Goal: Task Accomplishment & Management: Use online tool/utility

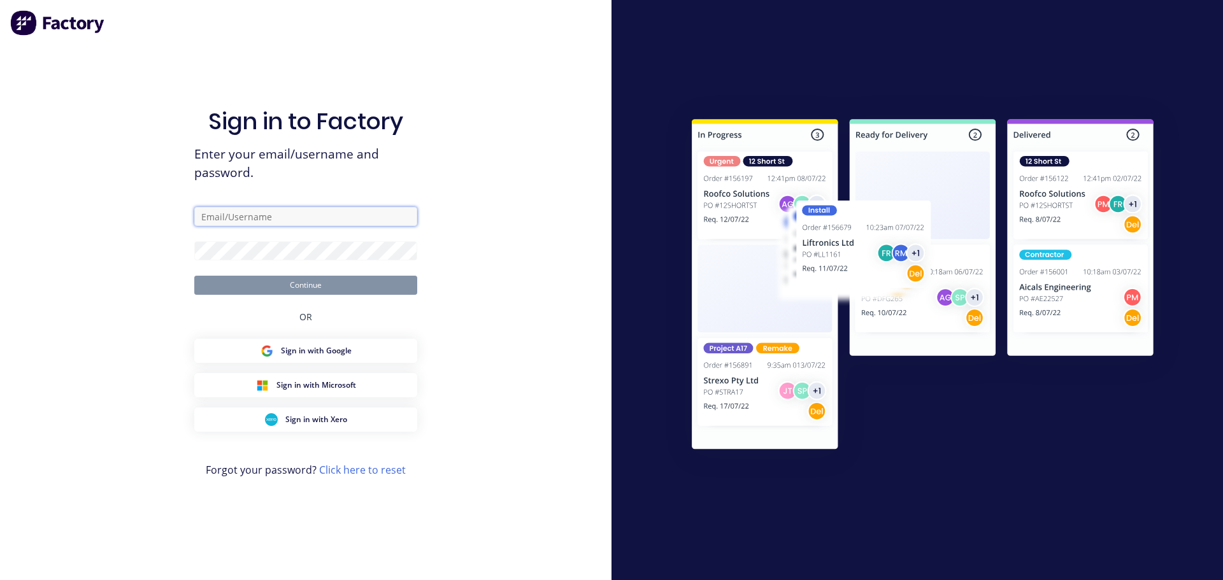
click at [260, 209] on input "text" at bounding box center [305, 216] width 223 height 19
type input "maricar@factory.app"
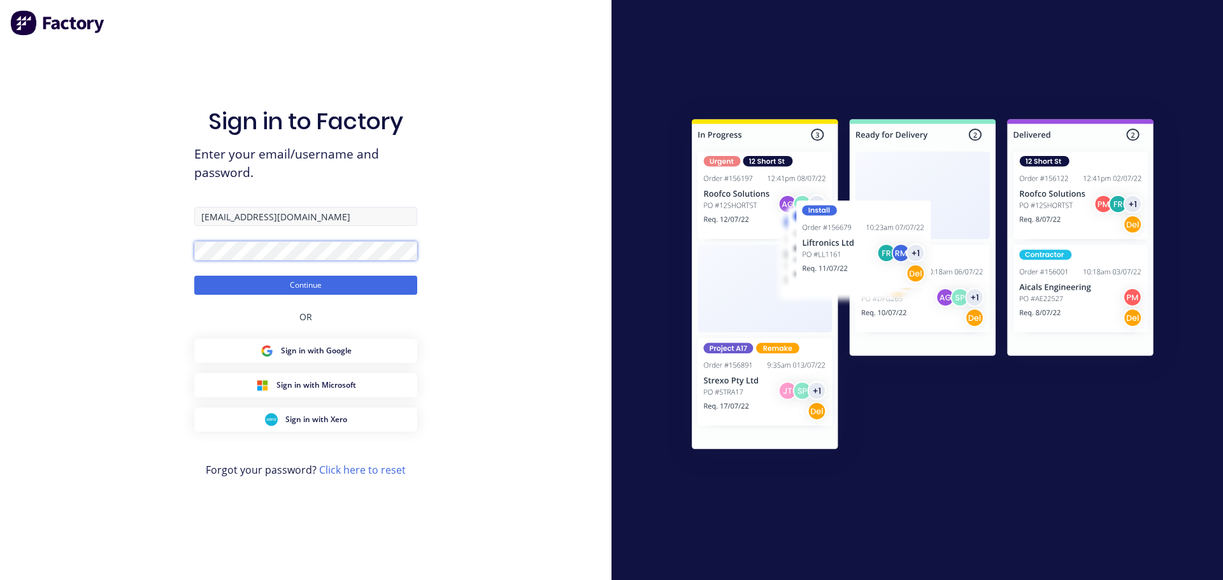
click at [194, 276] on button "Continue" at bounding box center [305, 285] width 223 height 19
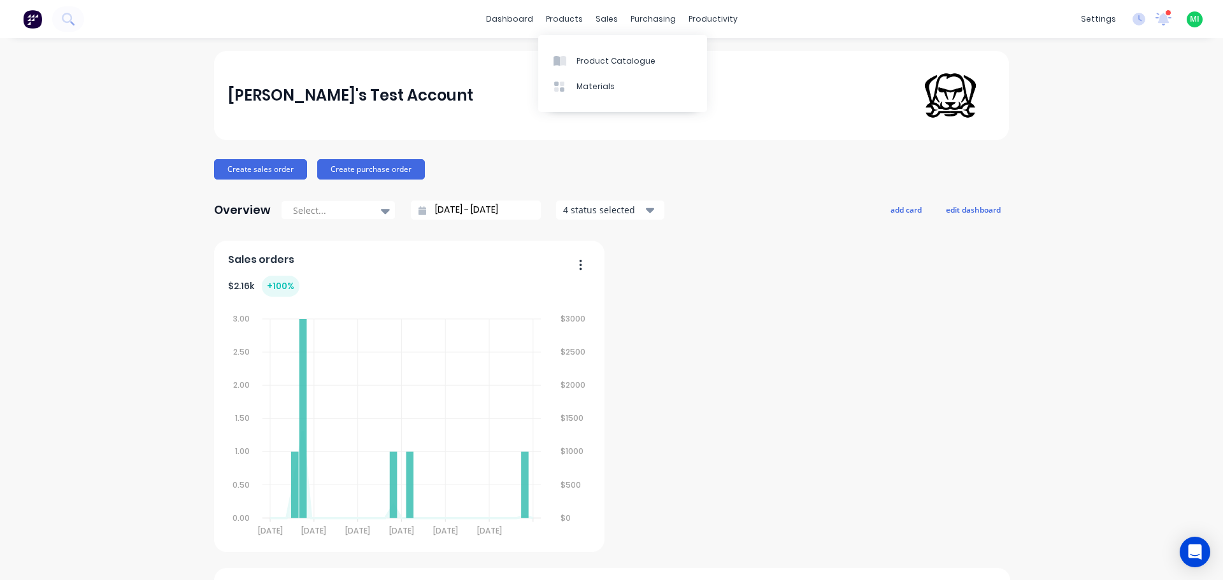
drag, startPoint x: 586, startPoint y: 67, endPoint x: 629, endPoint y: 47, distance: 47.3
click at [586, 67] on link "Product Catalogue" at bounding box center [622, 60] width 169 height 25
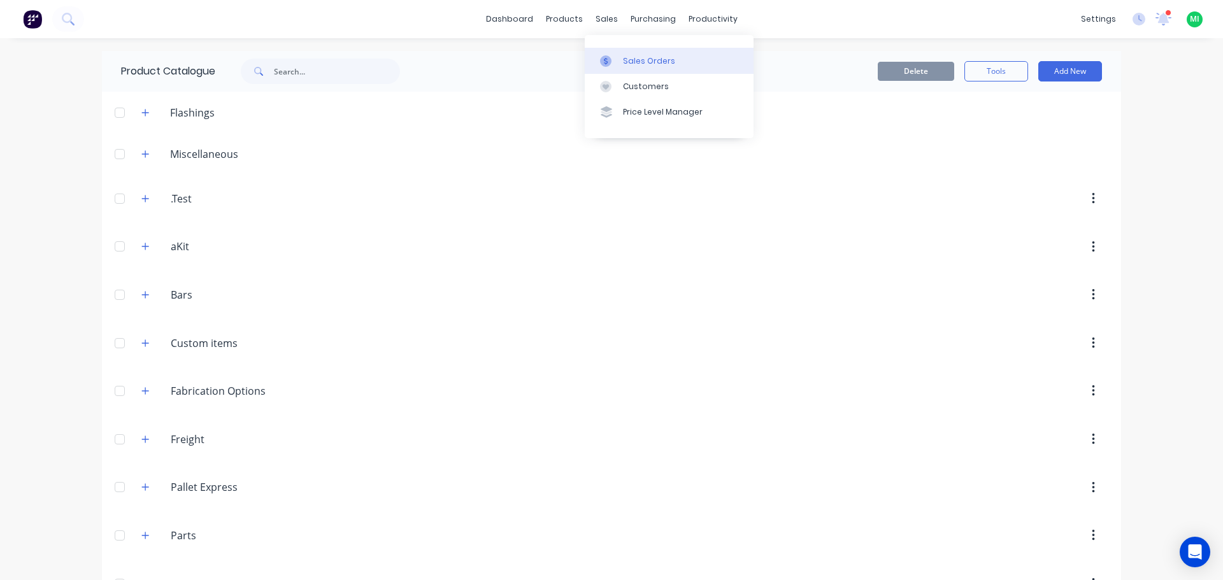
click at [640, 69] on link "Sales Orders" at bounding box center [669, 60] width 169 height 25
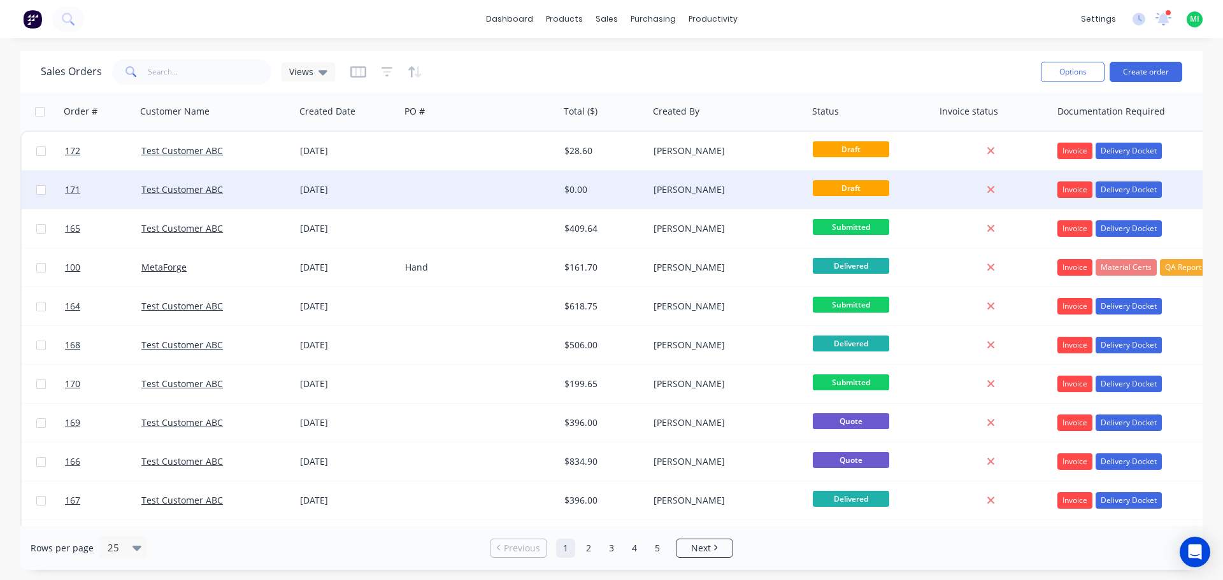
click at [727, 192] on div "[PERSON_NAME]" at bounding box center [724, 189] width 141 height 13
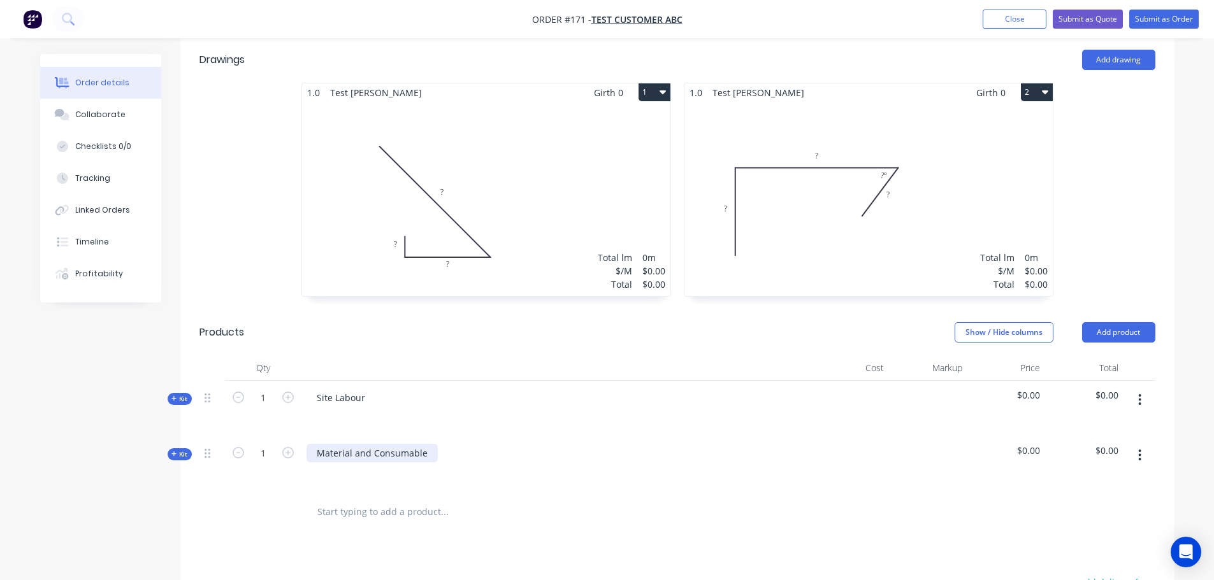
scroll to position [510, 0]
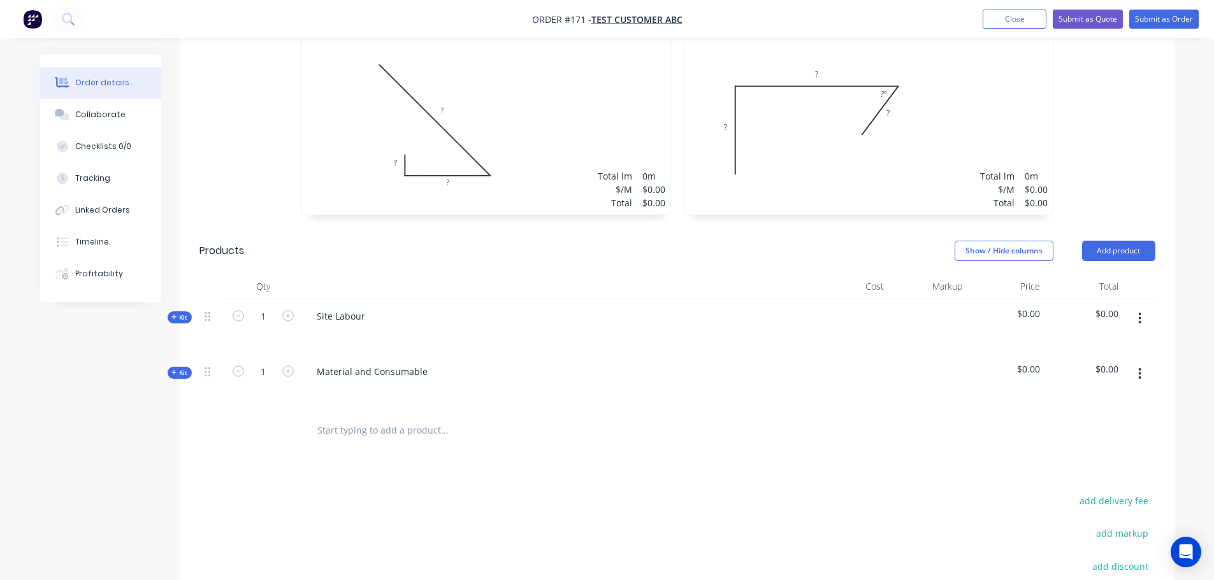
click at [385, 429] on input "text" at bounding box center [444, 430] width 255 height 25
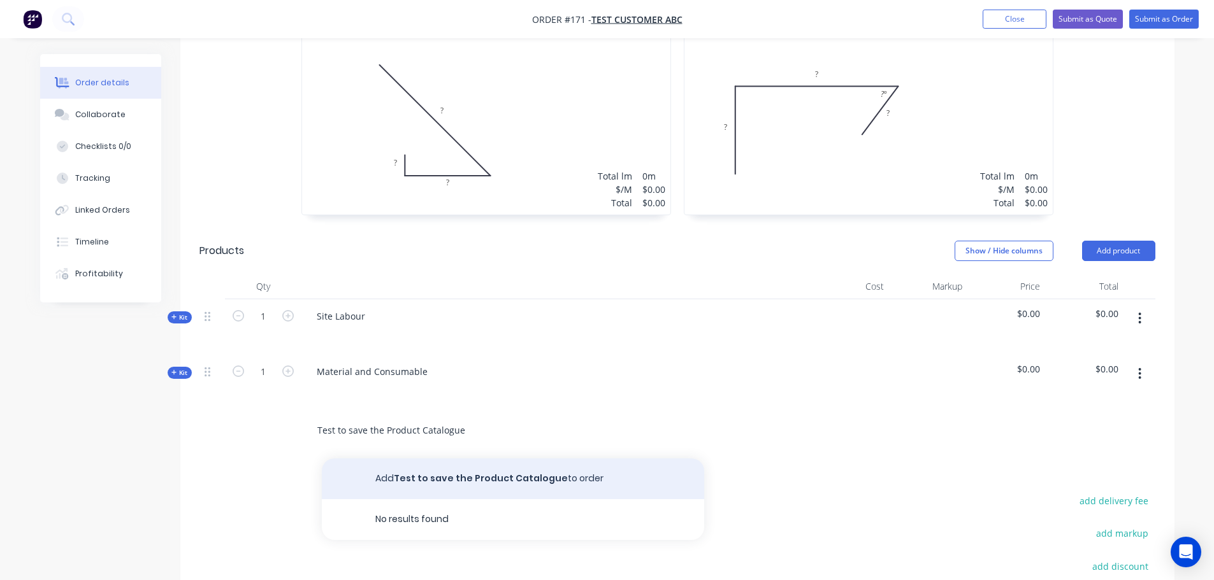
type input "Test to save the Product Catalogue"
click at [511, 471] on button "Add Test to save the Product Catalogue to order" at bounding box center [513, 479] width 382 height 41
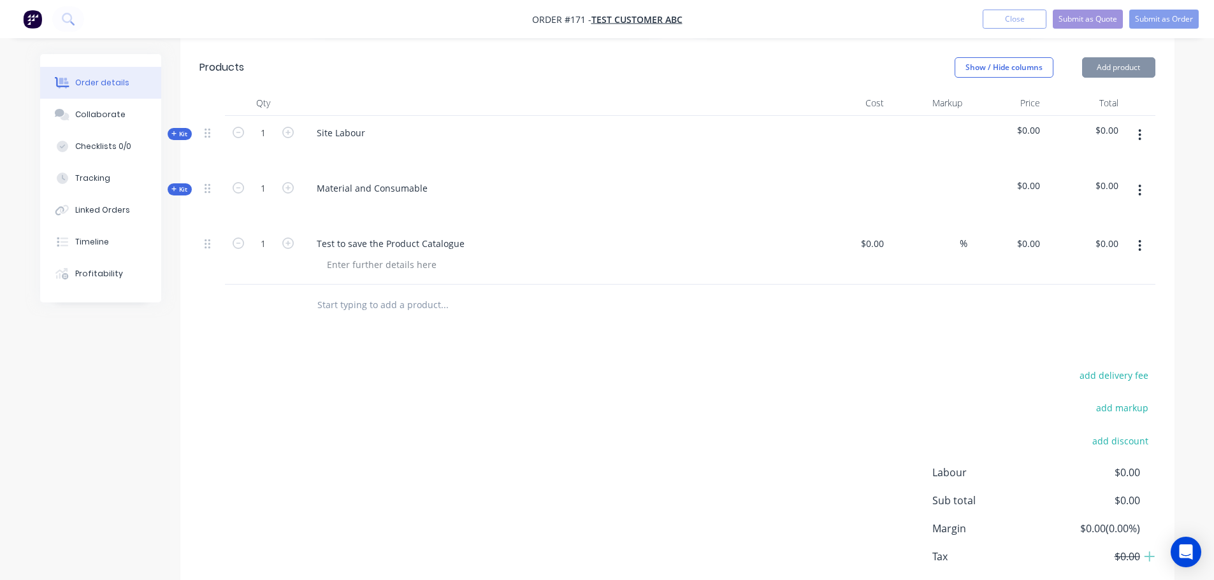
scroll to position [701, 0]
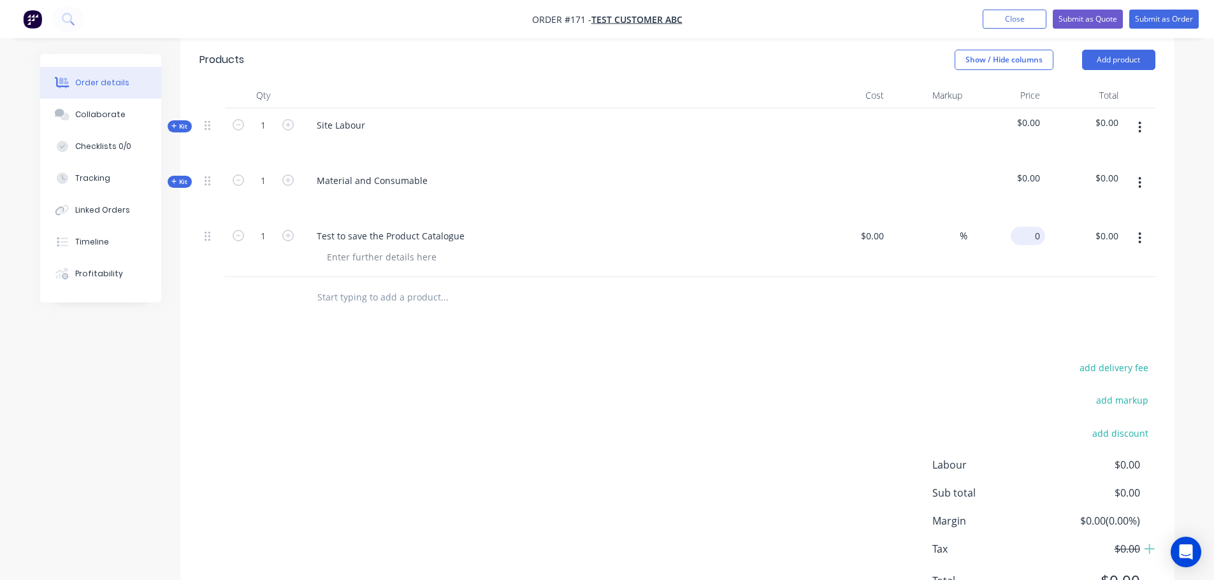
click at [1034, 234] on input "0" at bounding box center [1029, 236] width 29 height 18
type input "$100.00"
click at [1033, 316] on div at bounding box center [677, 297] width 956 height 41
click at [1135, 235] on button "button" at bounding box center [1139, 238] width 30 height 23
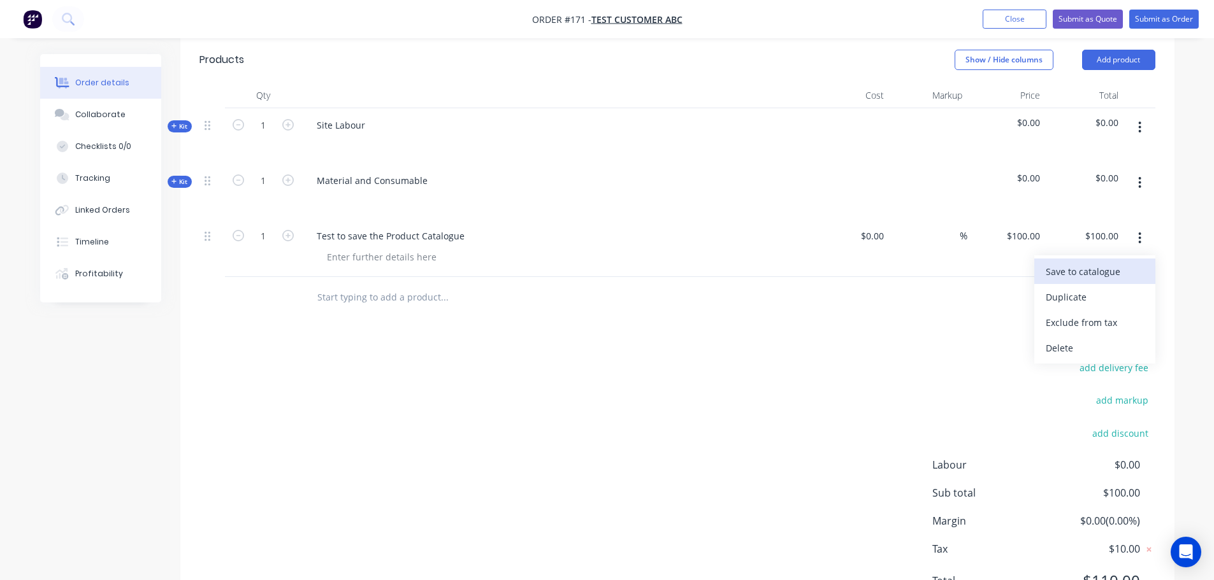
click at [1117, 275] on div "Save to catalogue" at bounding box center [1094, 271] width 98 height 18
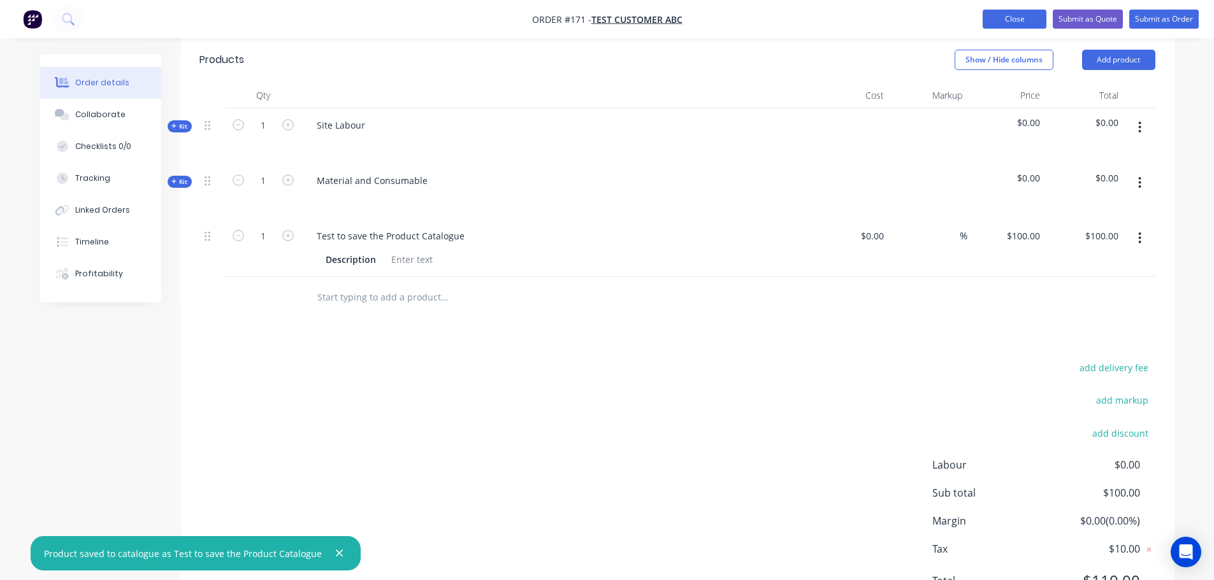
click at [1028, 15] on button "Close" at bounding box center [1014, 19] width 64 height 19
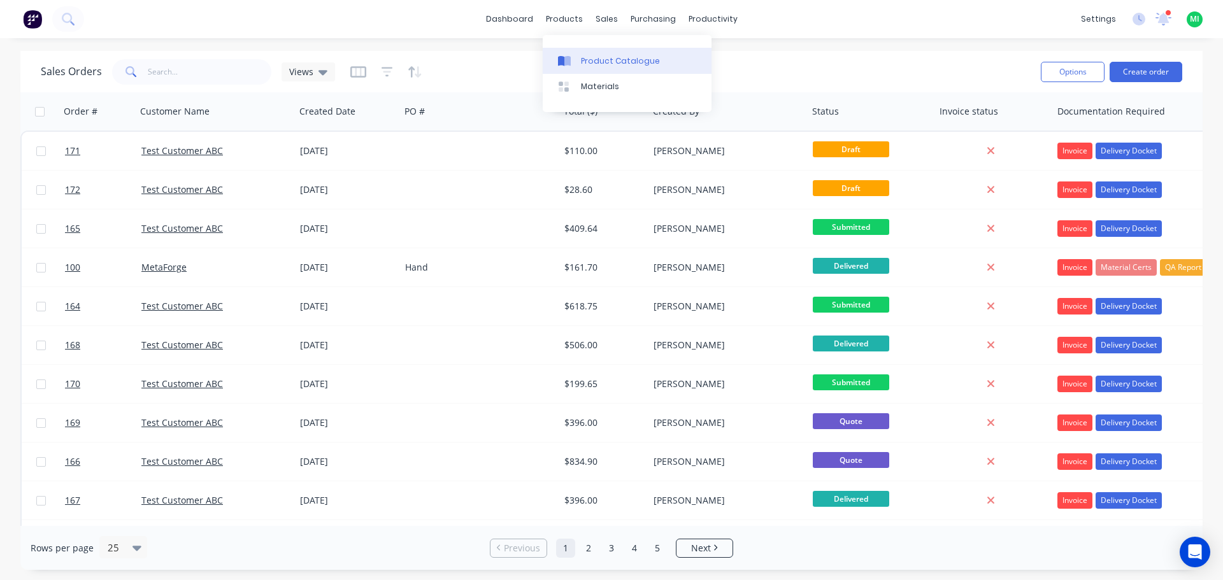
click at [578, 52] on link "Product Catalogue" at bounding box center [627, 60] width 169 height 25
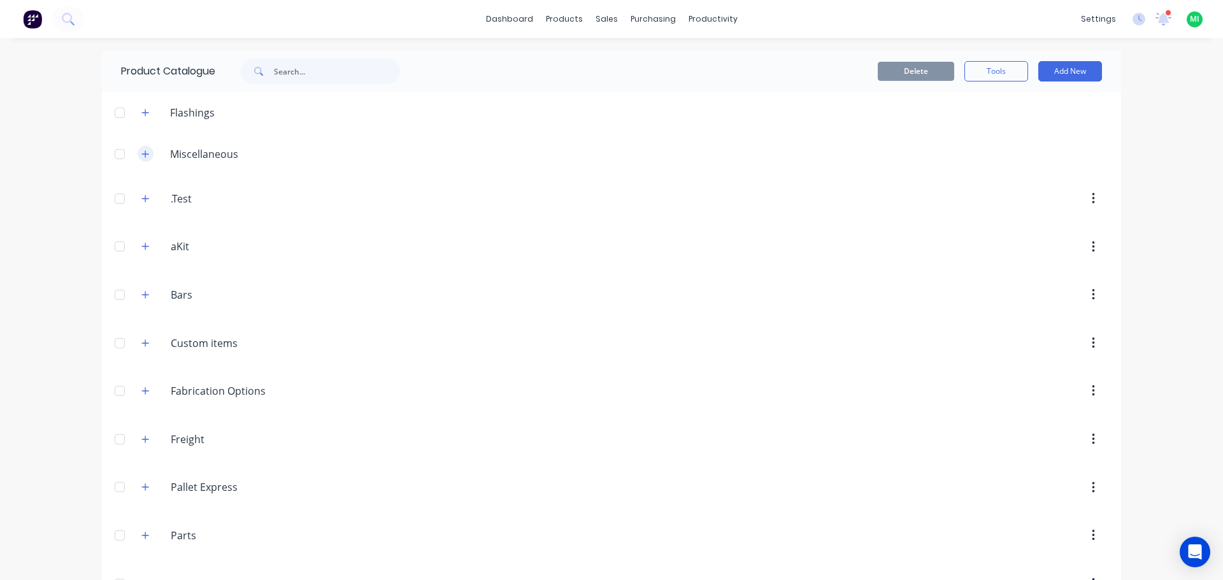
click at [143, 155] on icon "button" at bounding box center [145, 154] width 8 height 9
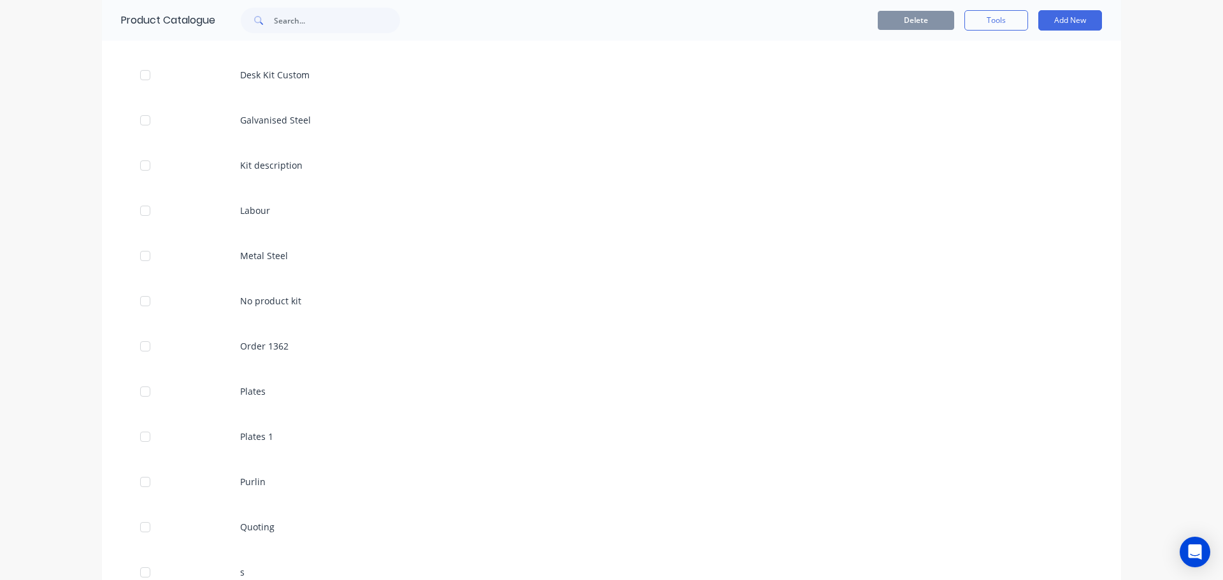
scroll to position [573, 0]
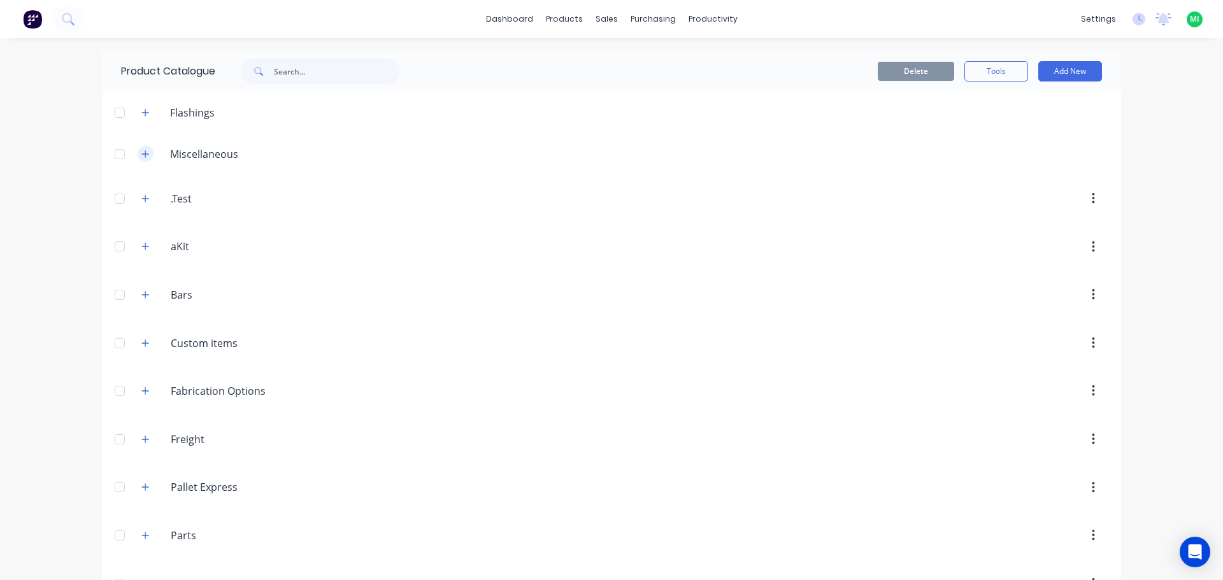
click at [142, 157] on icon "button" at bounding box center [145, 153] width 7 height 7
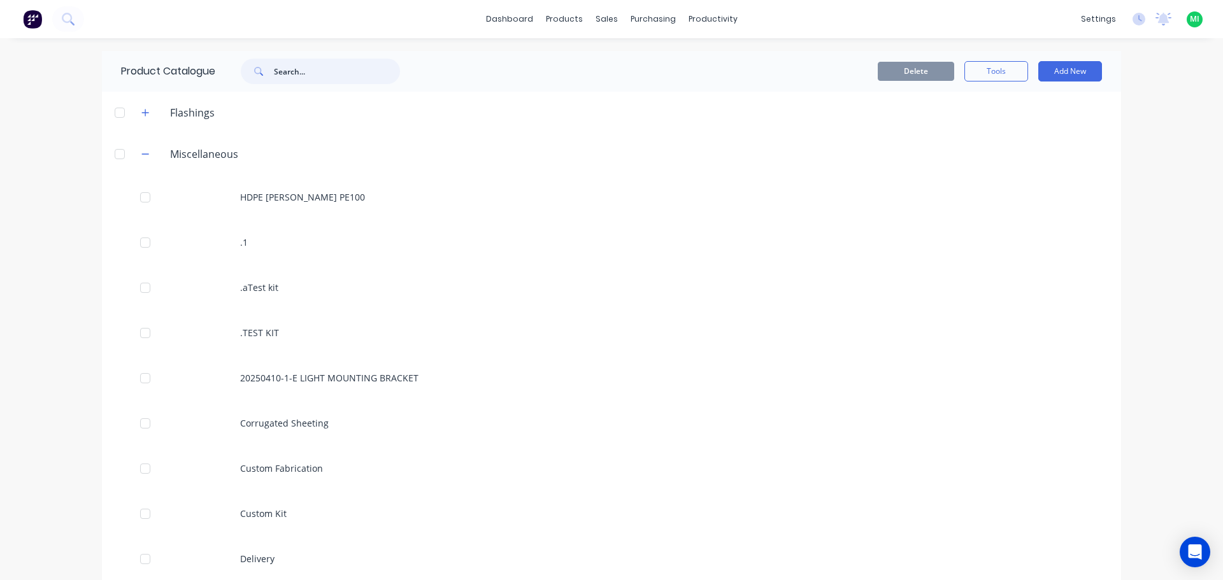
click at [310, 71] on input "text" at bounding box center [337, 71] width 126 height 25
paste input "Test to save the Product Catalogue"
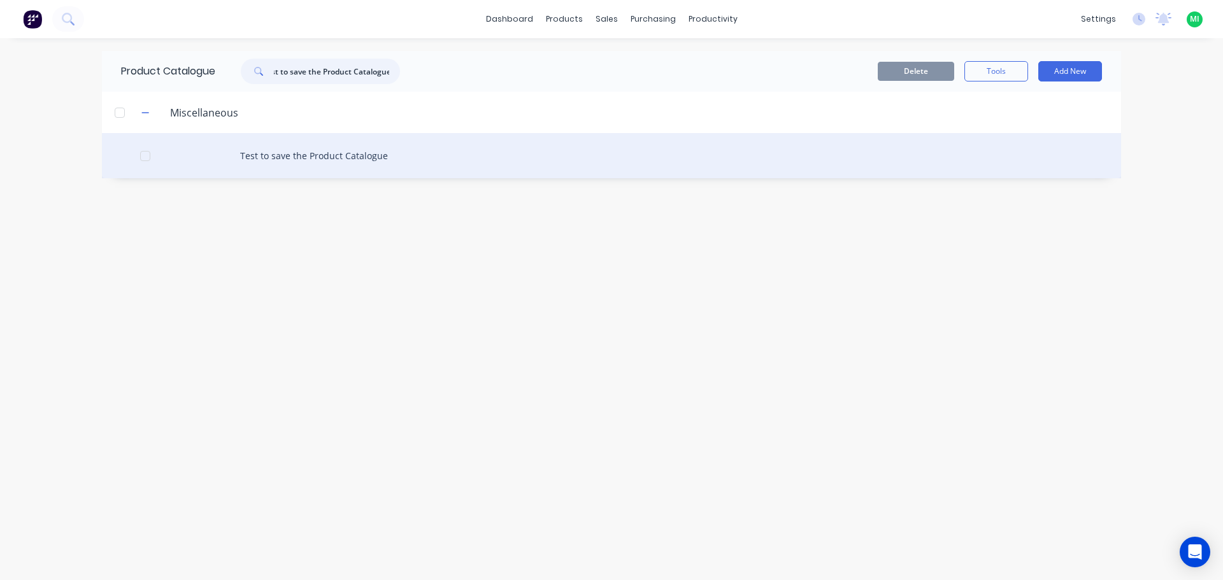
type input "Test to save the Product Catalogue"
click at [335, 162] on div "Test to save the Product Catalogue" at bounding box center [611, 155] width 1019 height 45
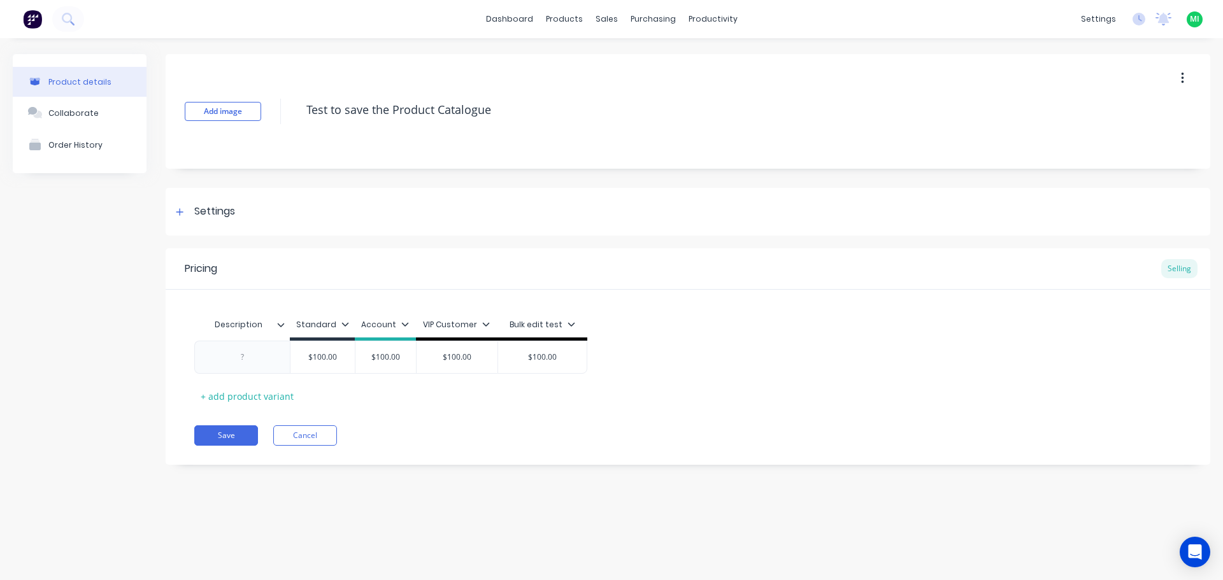
type textarea "x"
type input "Description"
click at [280, 320] on input "Description" at bounding box center [238, 324] width 88 height 11
click at [283, 324] on icon at bounding box center [281, 325] width 8 height 8
type textarea "x"
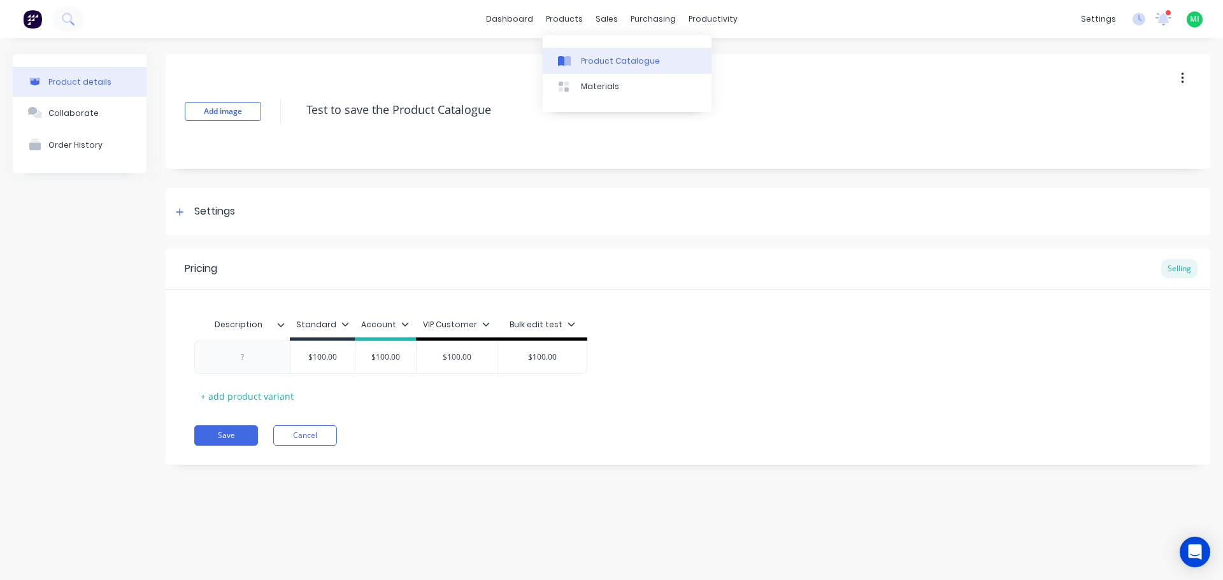
click at [596, 54] on link "Product Catalogue" at bounding box center [627, 60] width 169 height 25
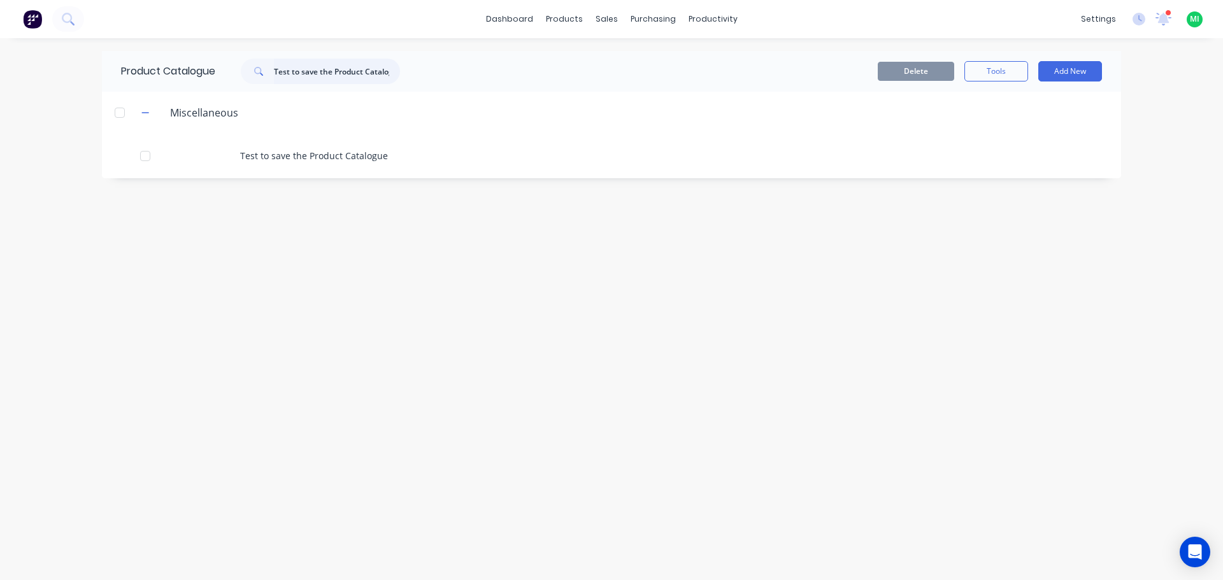
click at [317, 72] on input "Test to save the Product Catalogue" at bounding box center [337, 71] width 126 height 25
paste input "test product to add on product catalogue abc"
type input "test product to add on product catalogue abc"
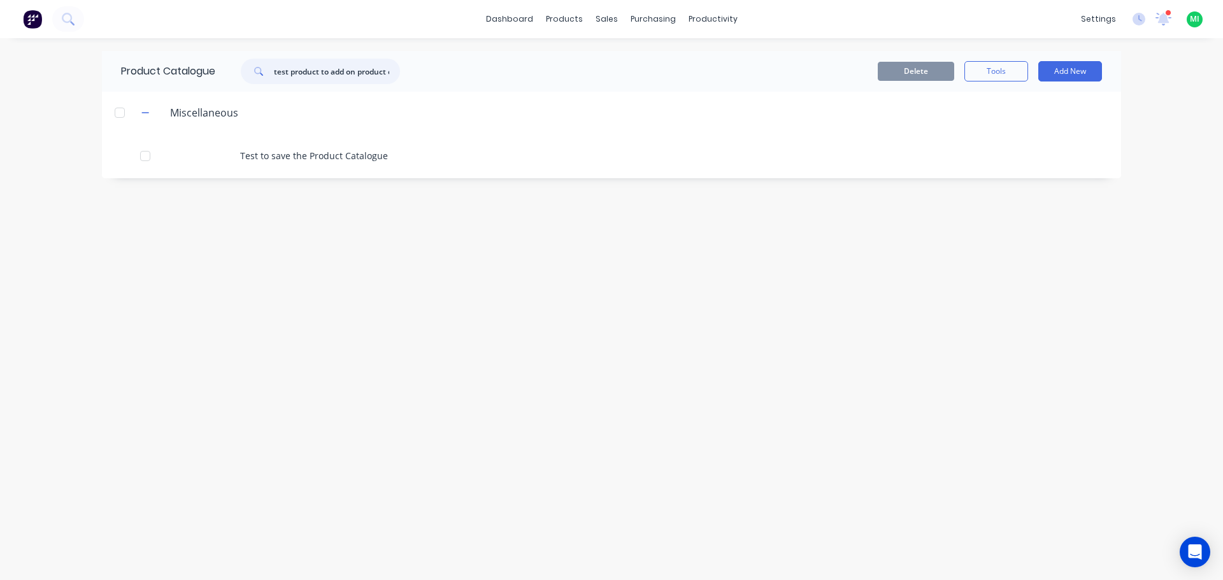
scroll to position [0, 51]
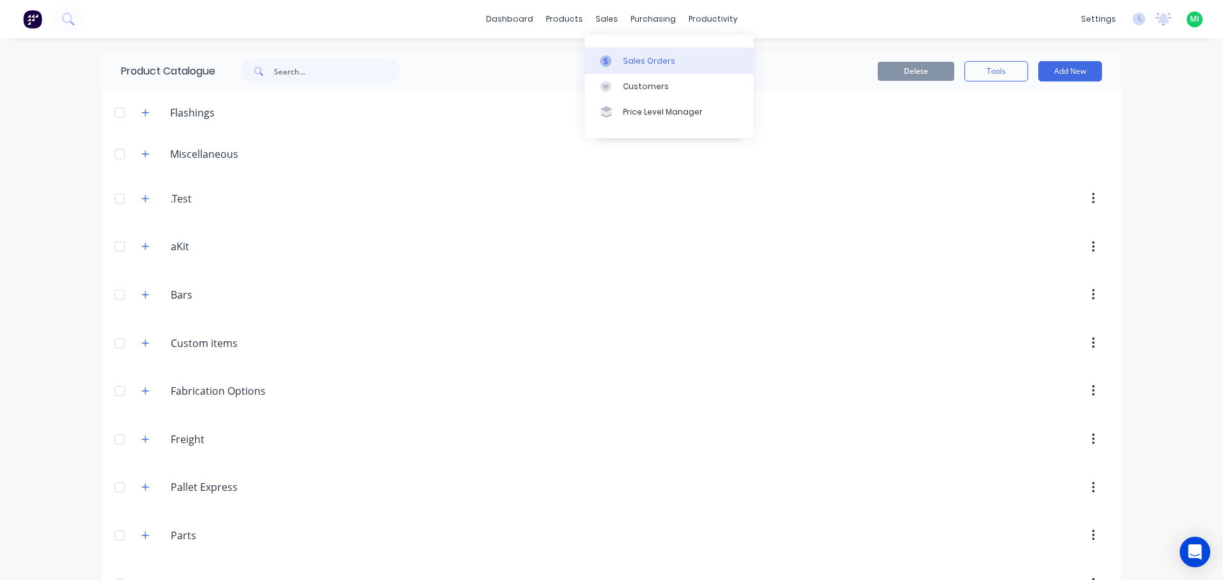
click at [610, 51] on link "Sales Orders" at bounding box center [669, 60] width 169 height 25
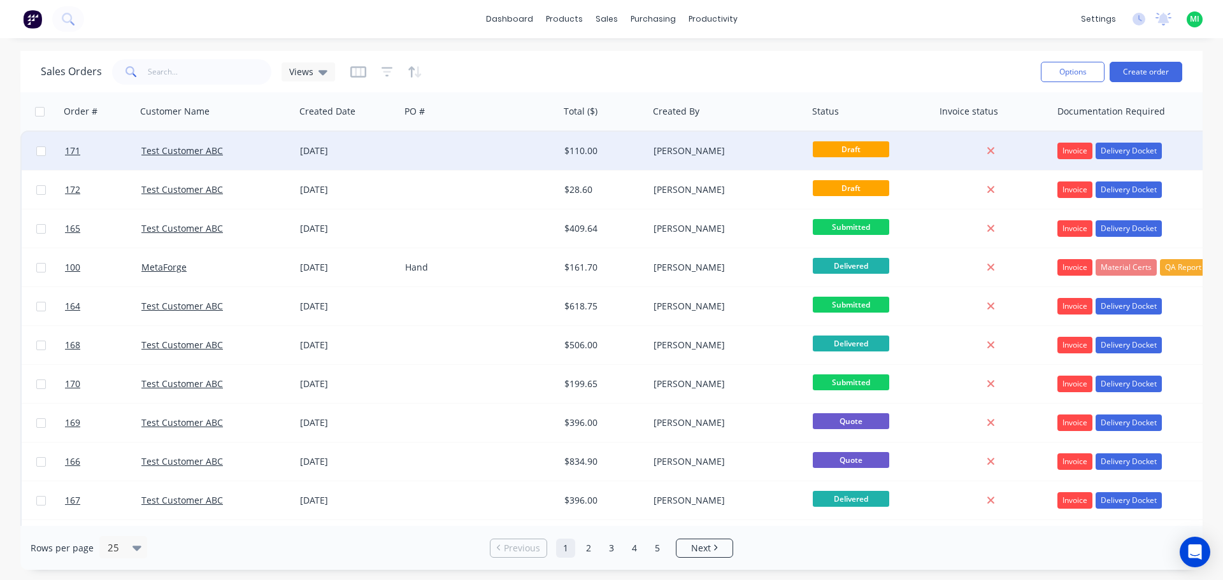
click at [280, 160] on div "Test Customer ABC" at bounding box center [215, 151] width 159 height 38
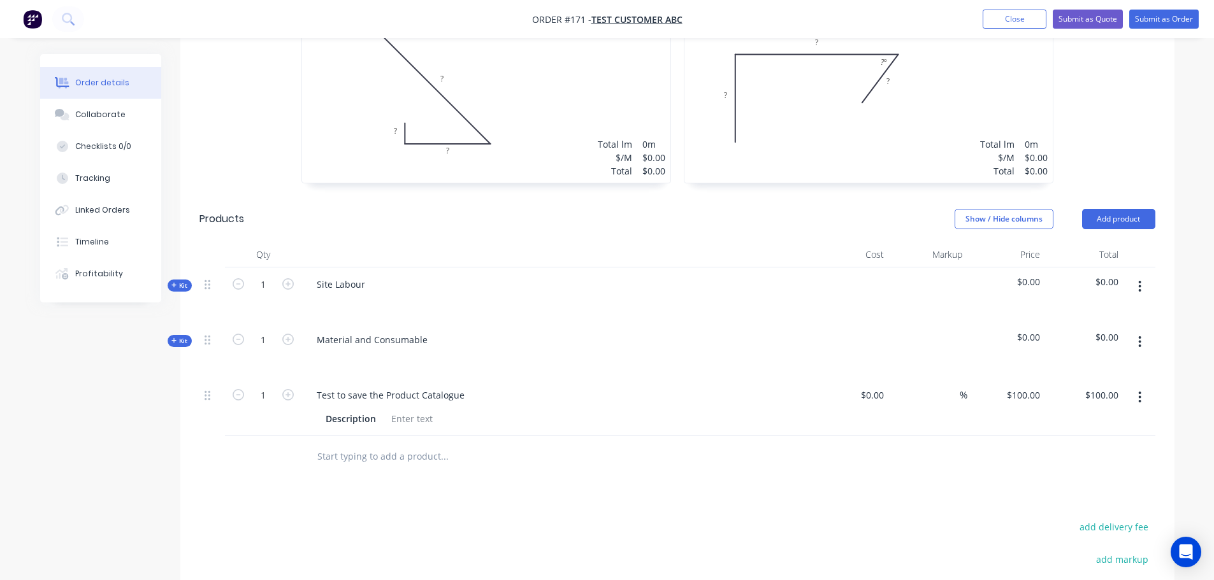
scroll to position [637, 0]
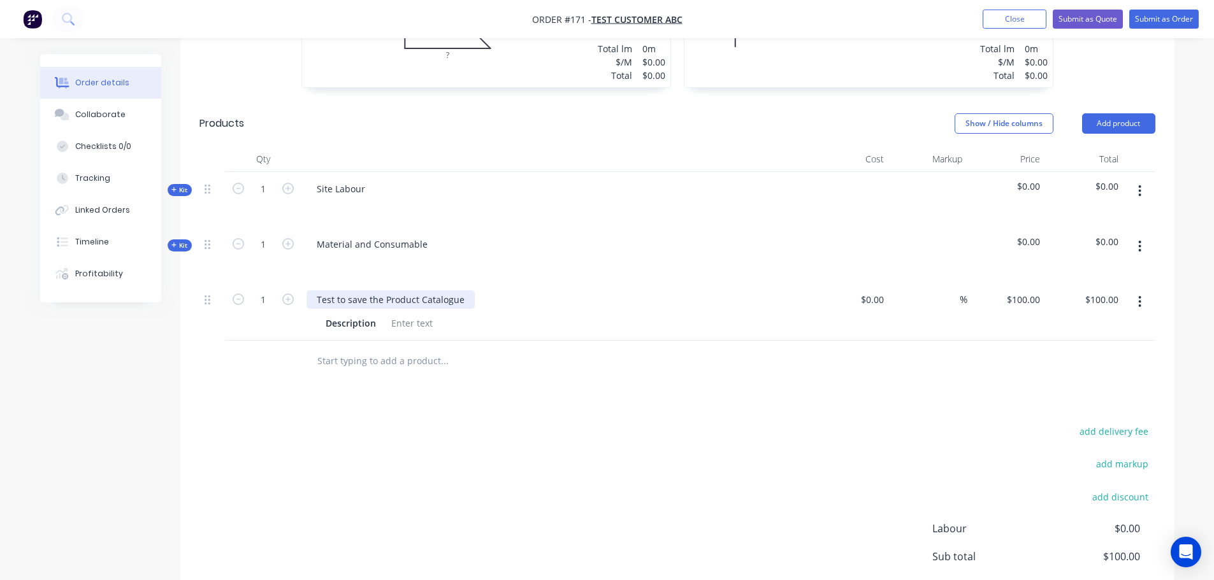
click at [419, 300] on div "Test to save the Product Catalogue" at bounding box center [390, 299] width 168 height 18
copy div "Test to save the Product Catalogue"
click at [1140, 242] on icon "button" at bounding box center [1139, 246] width 3 height 11
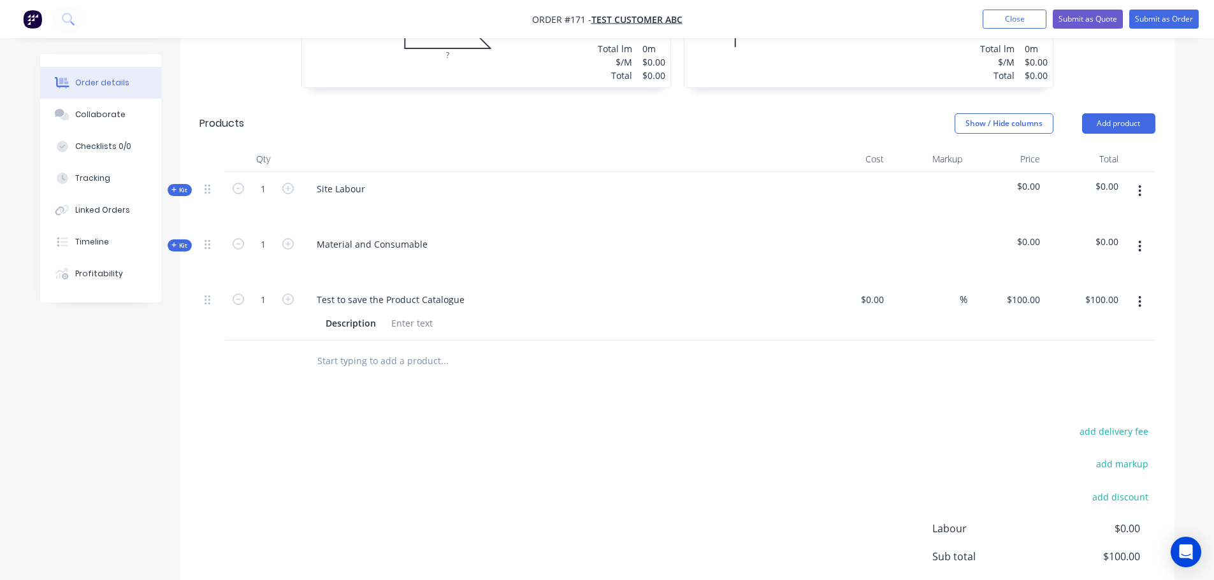
click at [438, 449] on div "add delivery fee add markup add discount Labour $0.00 Sub total $100.00 Margin …" at bounding box center [677, 546] width 956 height 246
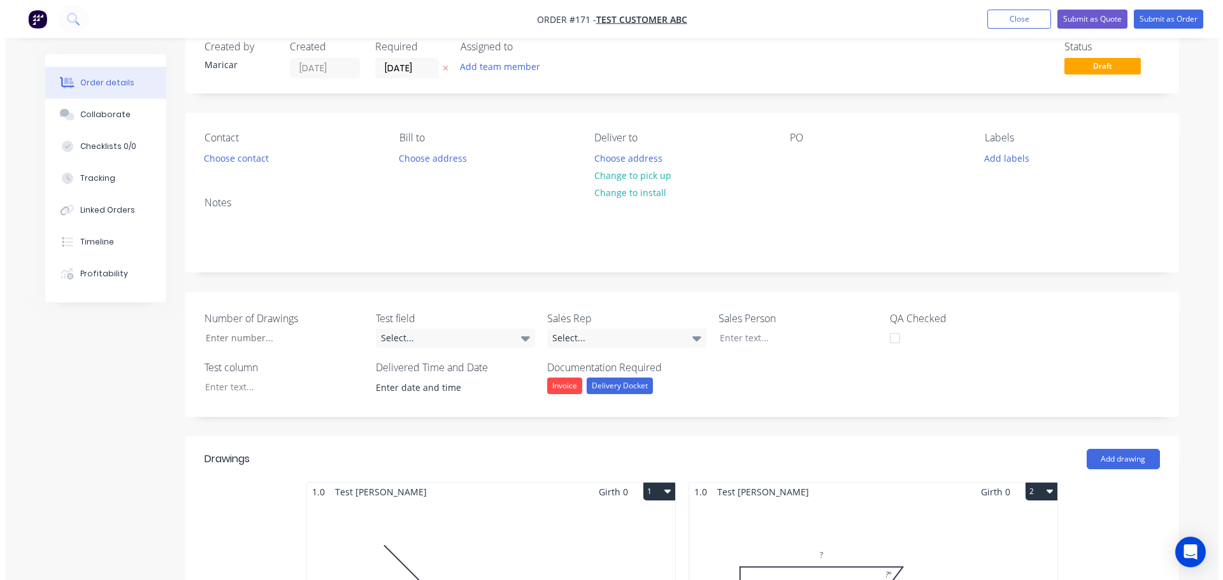
scroll to position [0, 0]
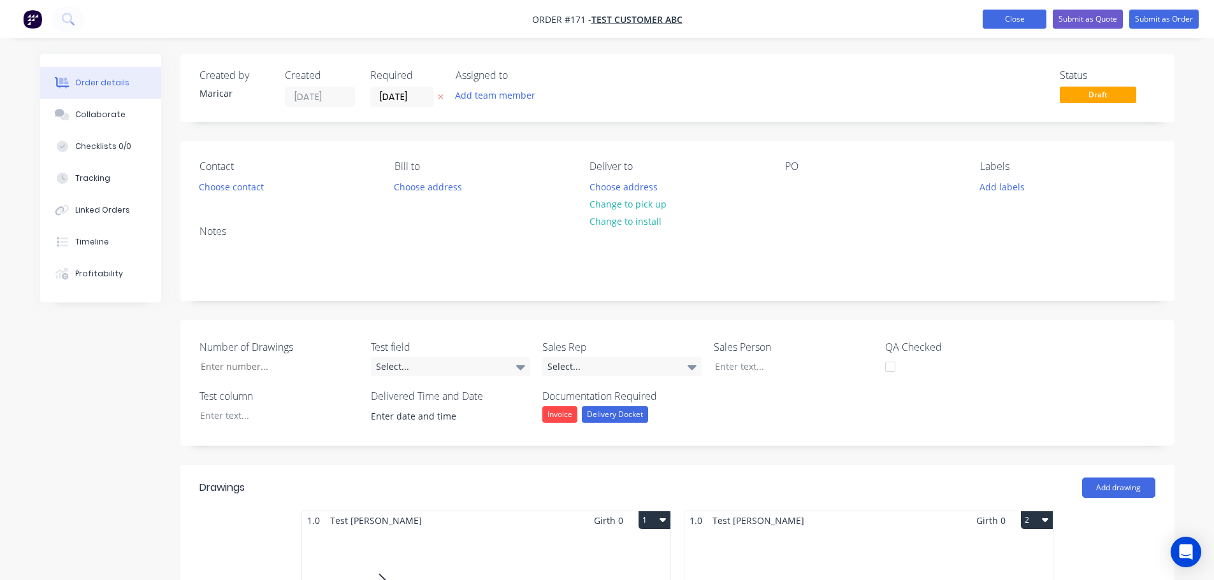
click at [1024, 20] on button "Close" at bounding box center [1014, 19] width 64 height 19
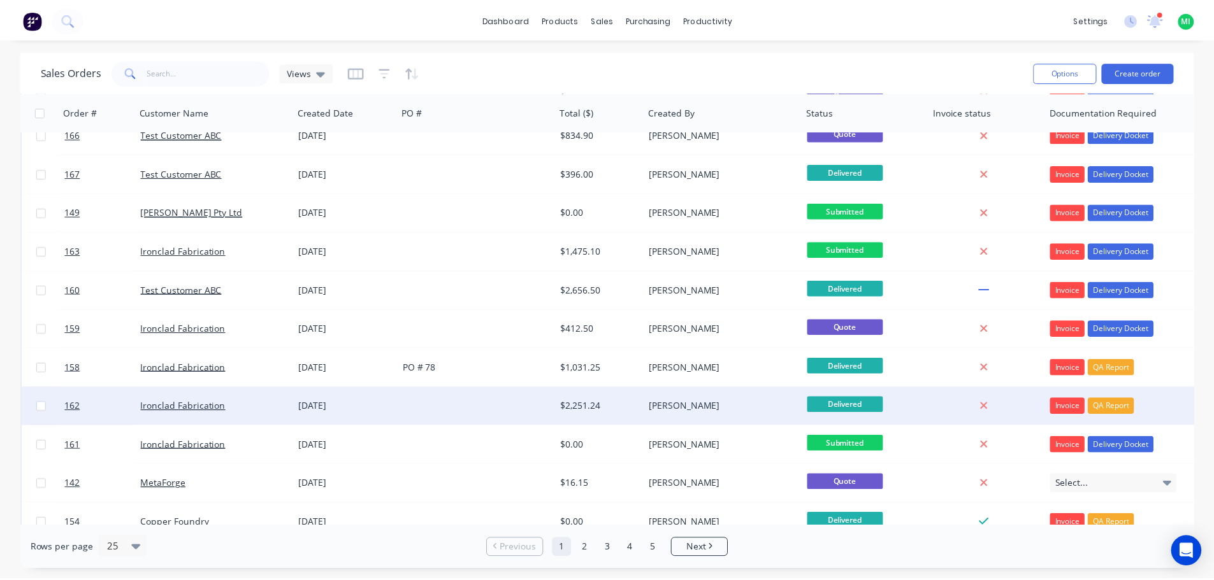
scroll to position [519, 0]
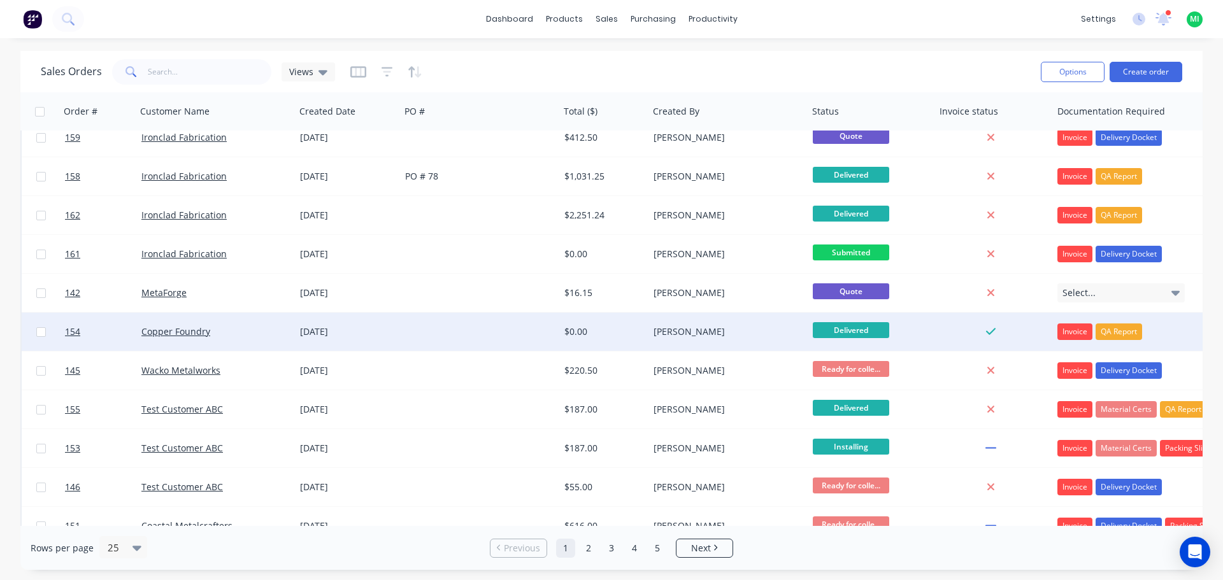
click at [781, 342] on div "[PERSON_NAME]" at bounding box center [728, 332] width 159 height 38
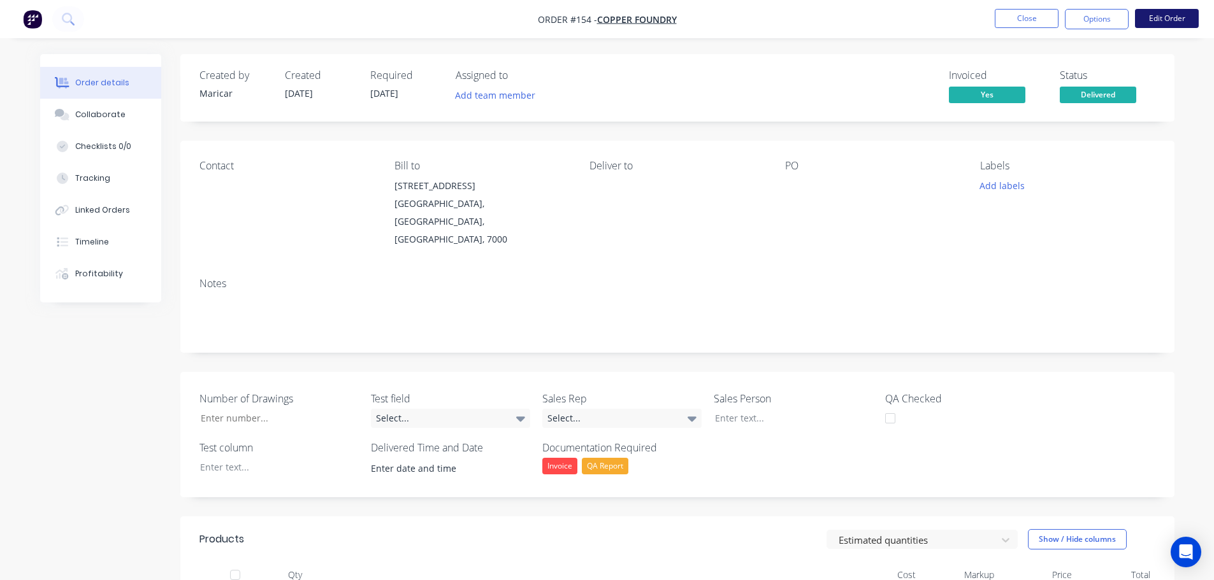
click at [1160, 26] on button "Edit Order" at bounding box center [1167, 18] width 64 height 19
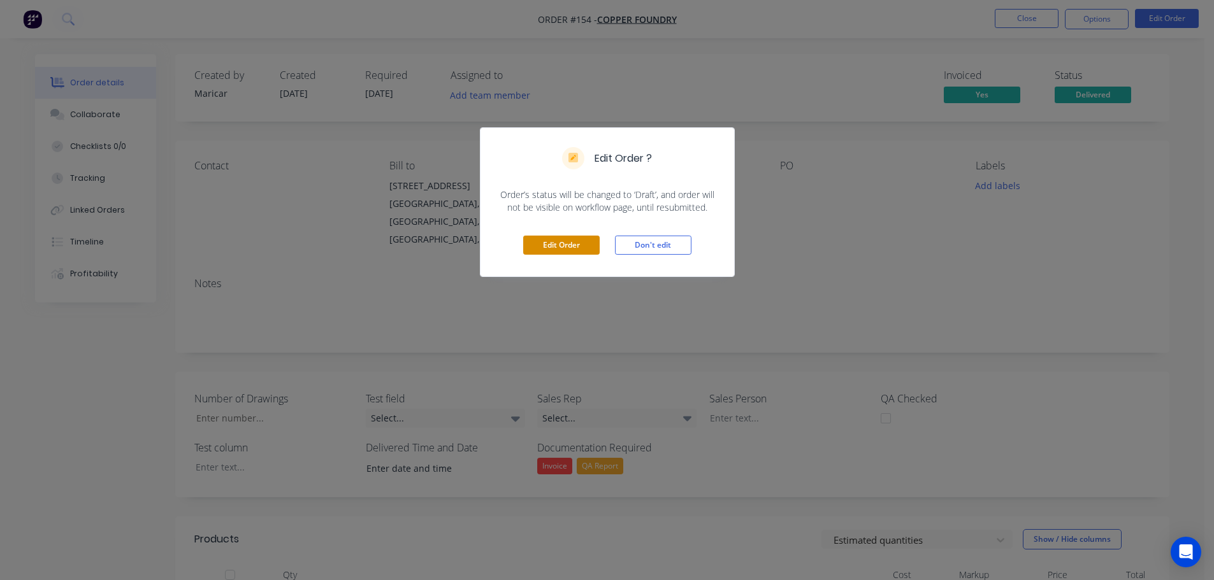
click at [564, 248] on button "Edit Order" at bounding box center [561, 245] width 76 height 19
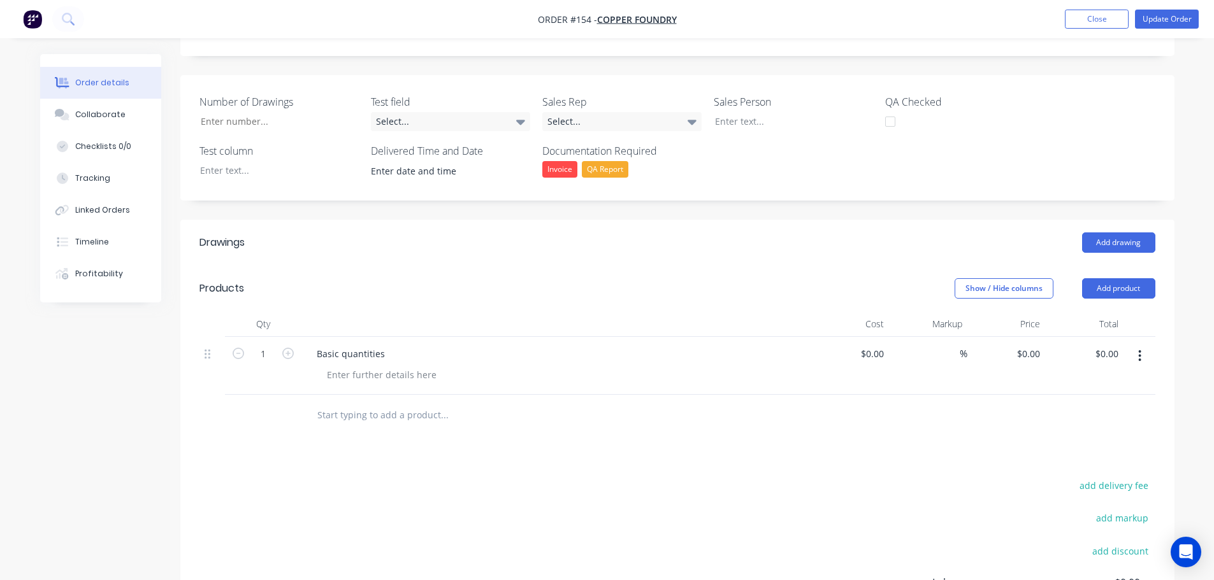
scroll to position [319, 0]
click at [415, 364] on div at bounding box center [382, 373] width 130 height 18
click at [382, 401] on input "text" at bounding box center [444, 413] width 255 height 25
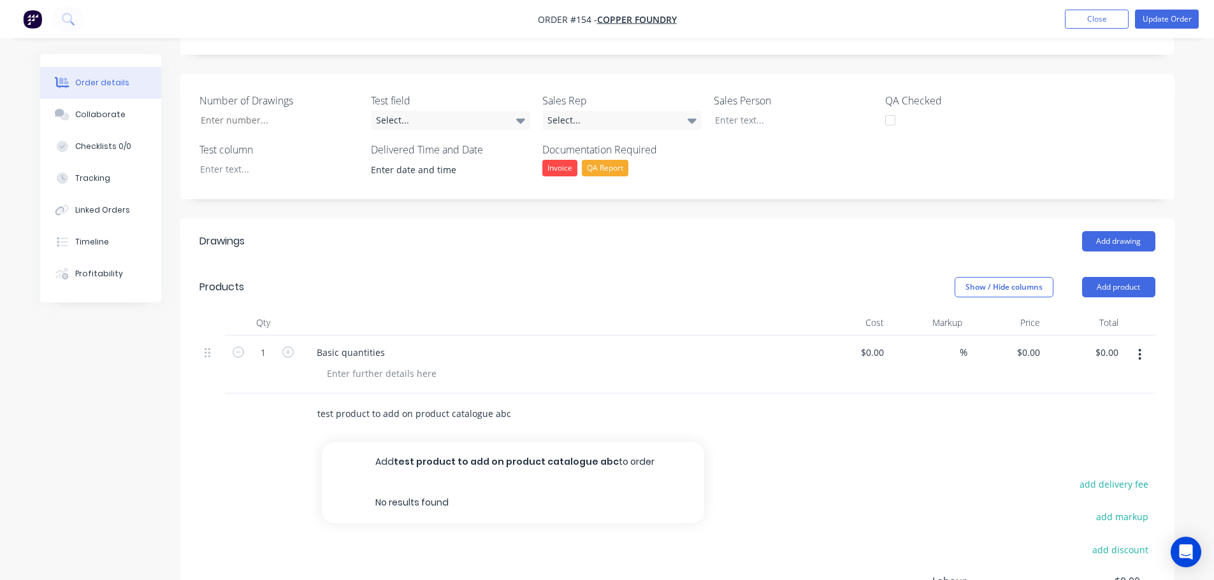
type input "test product to add on product catalogue abc"
click at [493, 434] on div "Drawings Add drawing Products Show / Hide columns Add product Qty Cost Markup P…" at bounding box center [677, 480] width 994 height 522
click at [522, 401] on input "test product to add on product catalogue abc" at bounding box center [444, 413] width 255 height 25
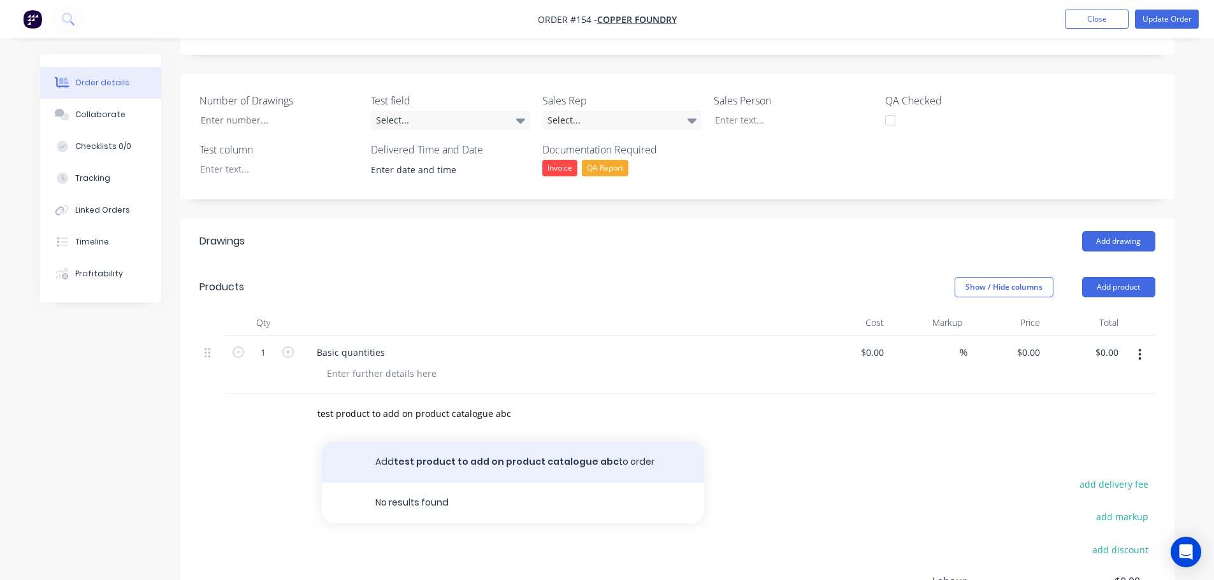
click at [510, 442] on button "Add test product to add on product catalogue abc to order" at bounding box center [513, 462] width 382 height 41
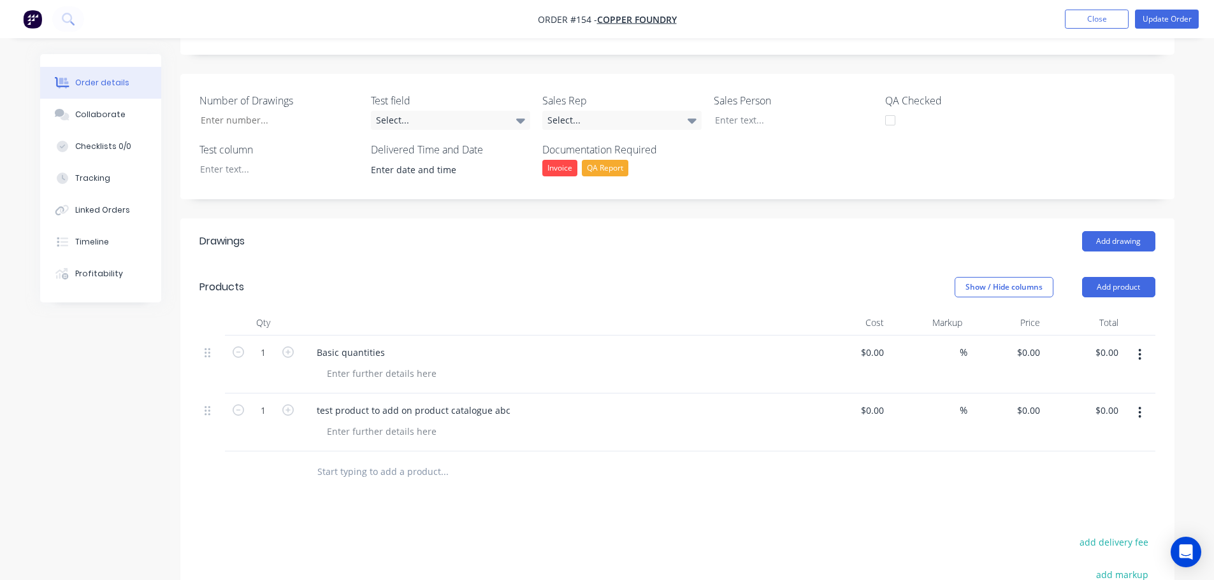
click at [1141, 406] on icon "button" at bounding box center [1139, 413] width 3 height 14
click at [1111, 437] on div "Save to catalogue" at bounding box center [1094, 446] width 98 height 18
click at [441, 401] on div "test product to add on product catalogue abc" at bounding box center [413, 410] width 214 height 18
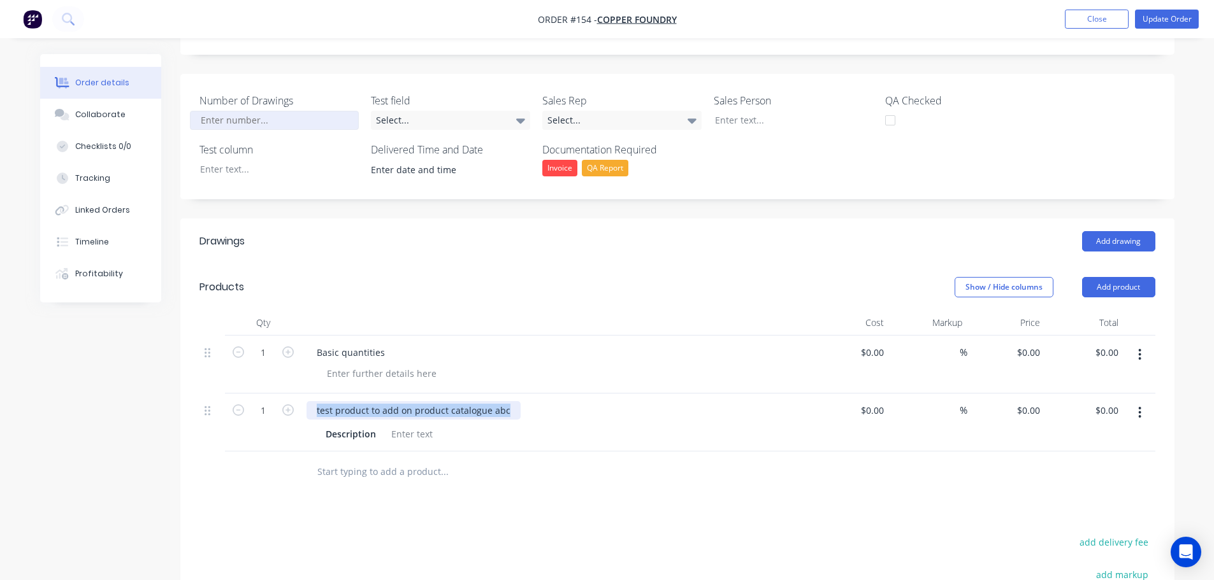
copy div "test product to add on product catalogue abc"
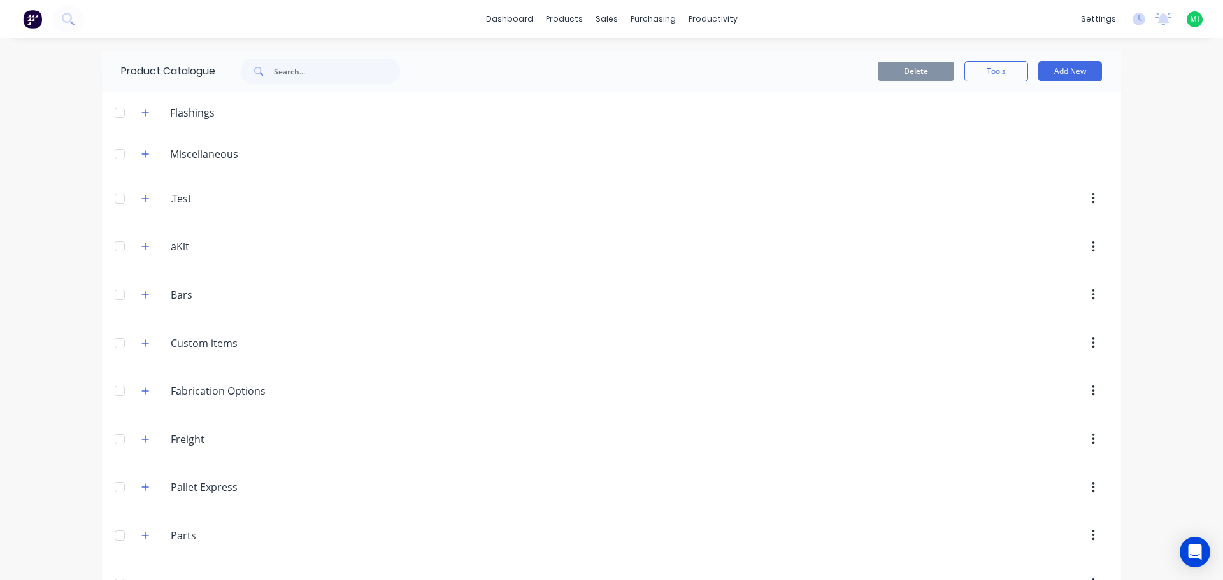
click at [308, 45] on div "dashboard products sales purchasing productivity dashboard products Product Cat…" at bounding box center [611, 290] width 1223 height 580
click at [301, 68] on input "text" at bounding box center [337, 71] width 126 height 25
paste input "test product to add on product catalogue abc"
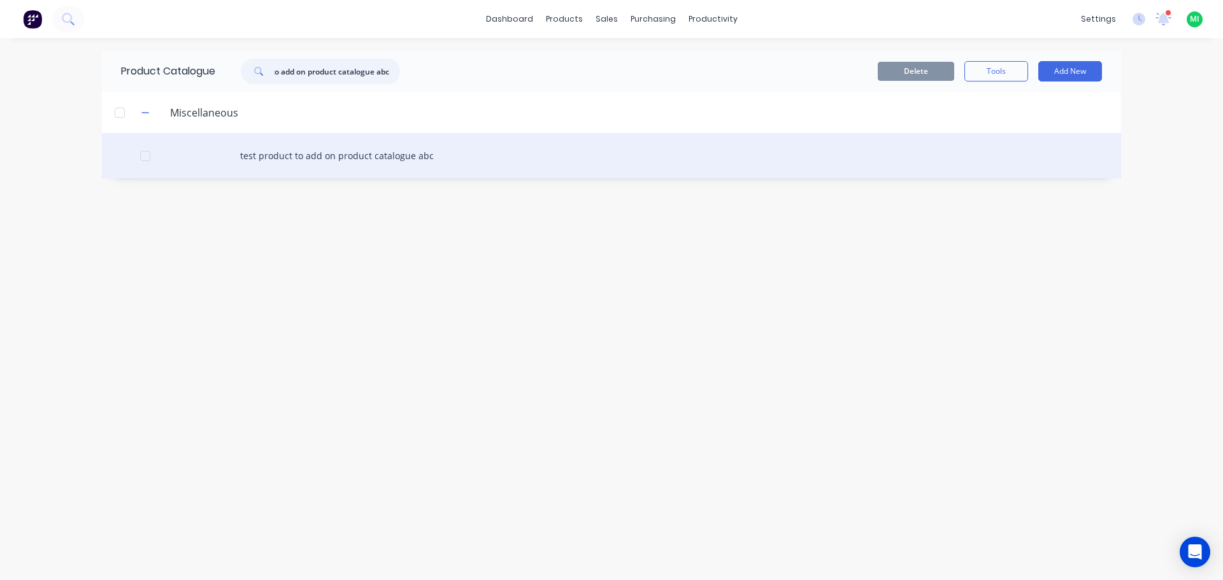
type input "test product to add on product catalogue abc"
click at [301, 153] on div "test product to add on product catalogue abc" at bounding box center [611, 155] width 1019 height 45
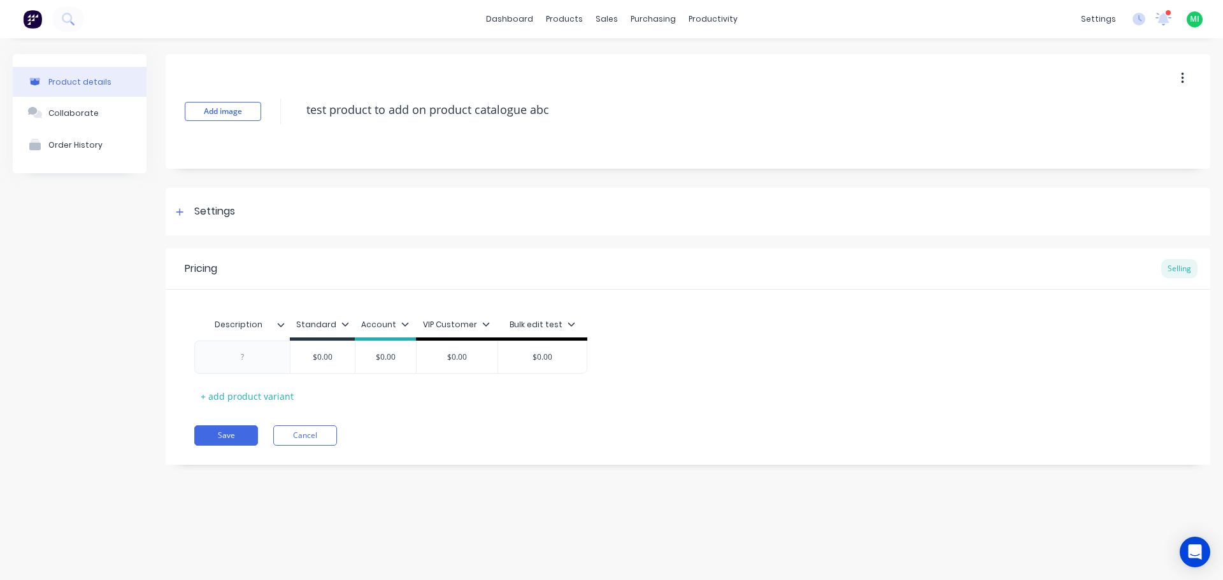
click at [1166, 11] on div at bounding box center [1168, 13] width 6 height 6
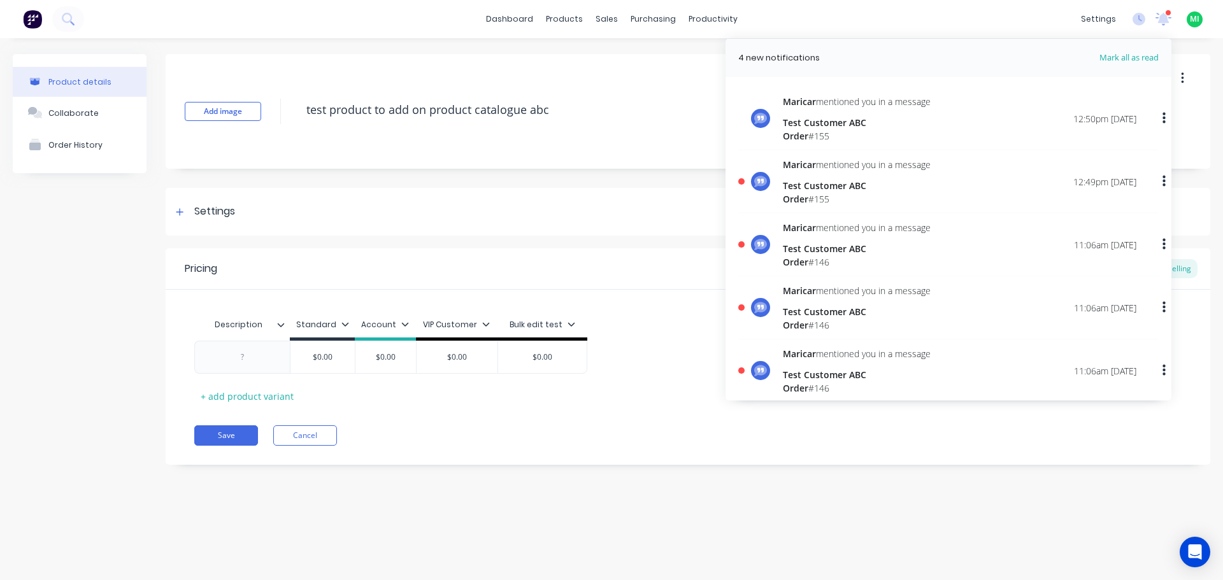
click at [1166, 12] on div at bounding box center [1168, 13] width 6 height 6
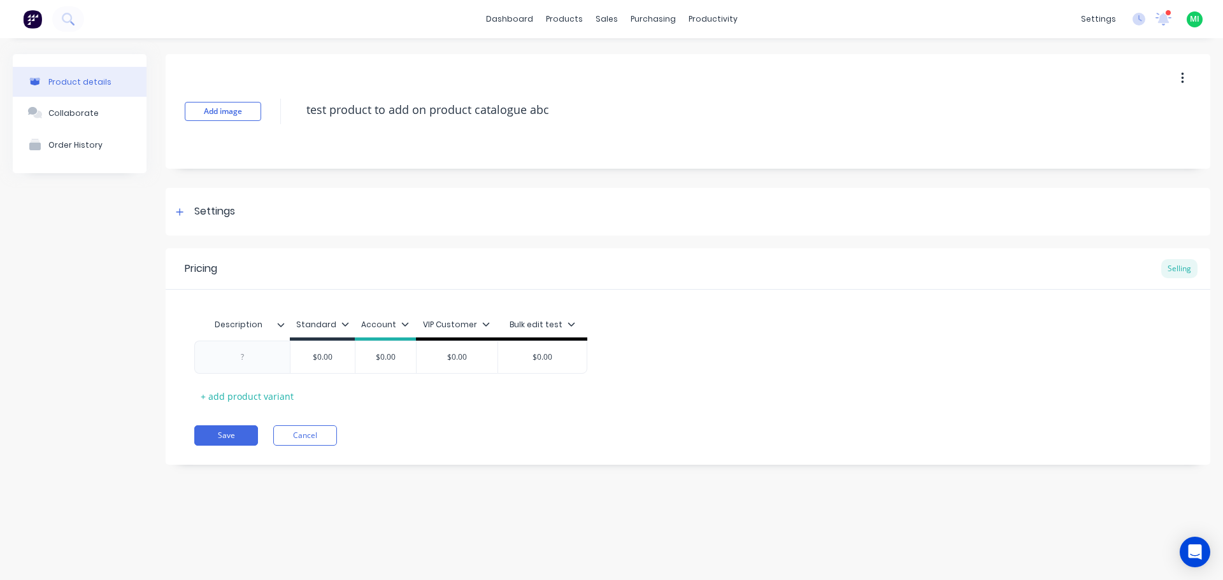
click at [1166, 12] on div at bounding box center [1168, 13] width 6 height 6
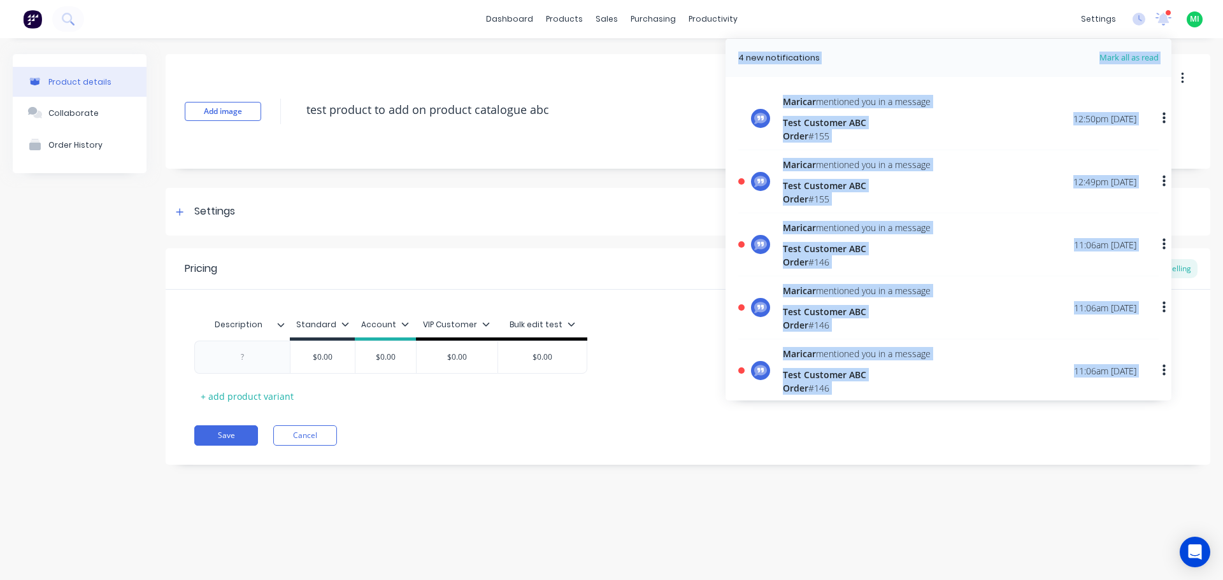
click at [856, 182] on div "Test Customer ABC" at bounding box center [857, 185] width 148 height 13
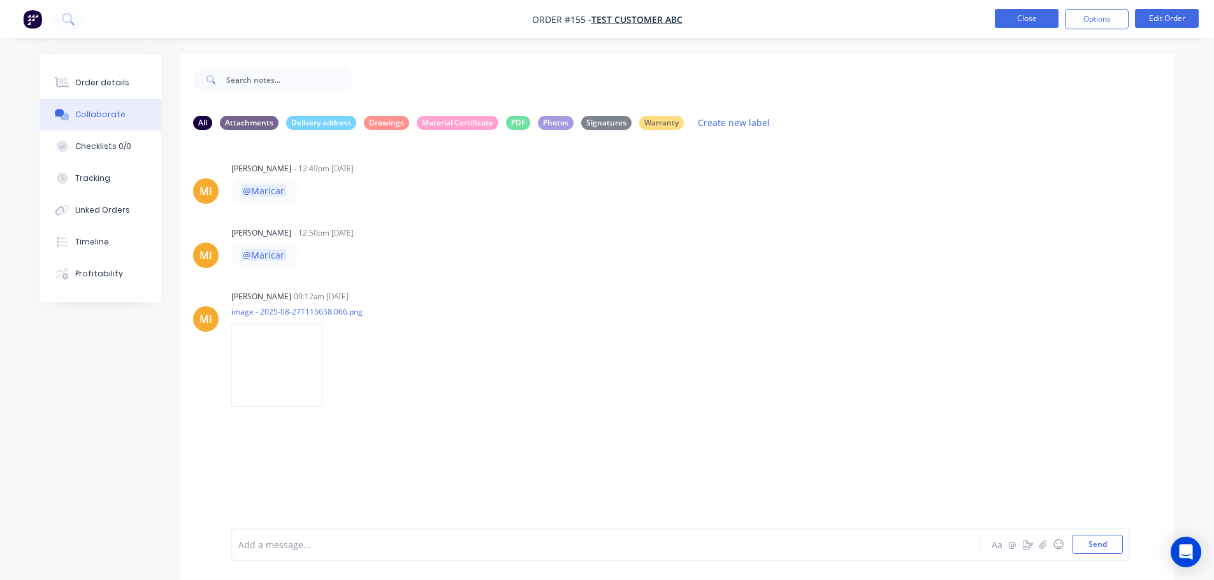
click at [1031, 10] on button "Close" at bounding box center [1026, 18] width 64 height 19
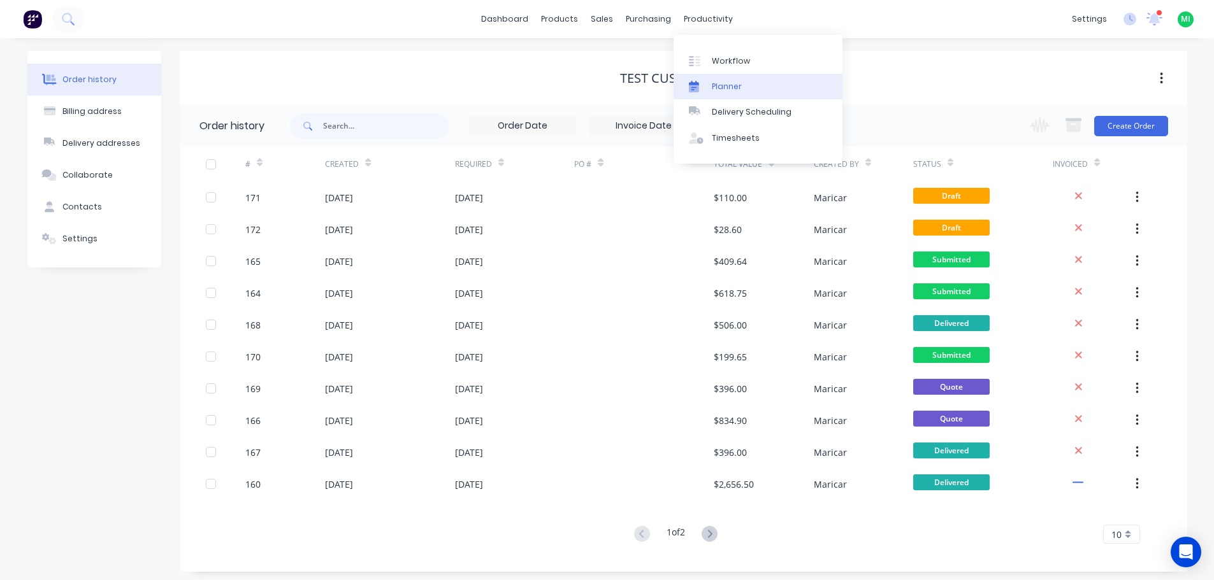
click at [710, 80] on link "Planner" at bounding box center [757, 86] width 169 height 25
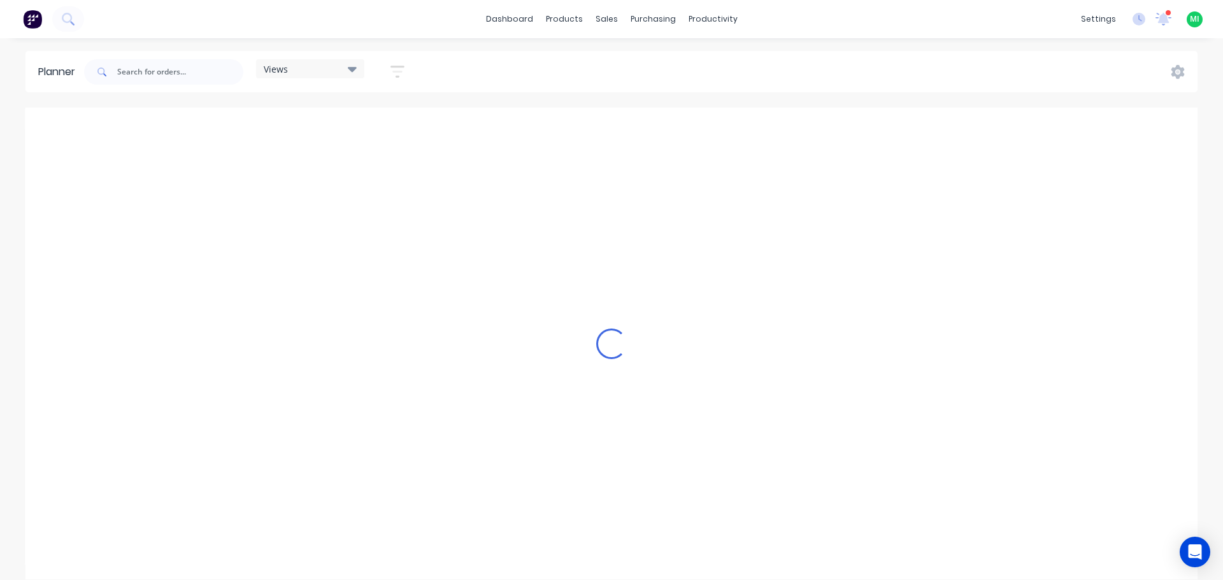
scroll to position [0, 408]
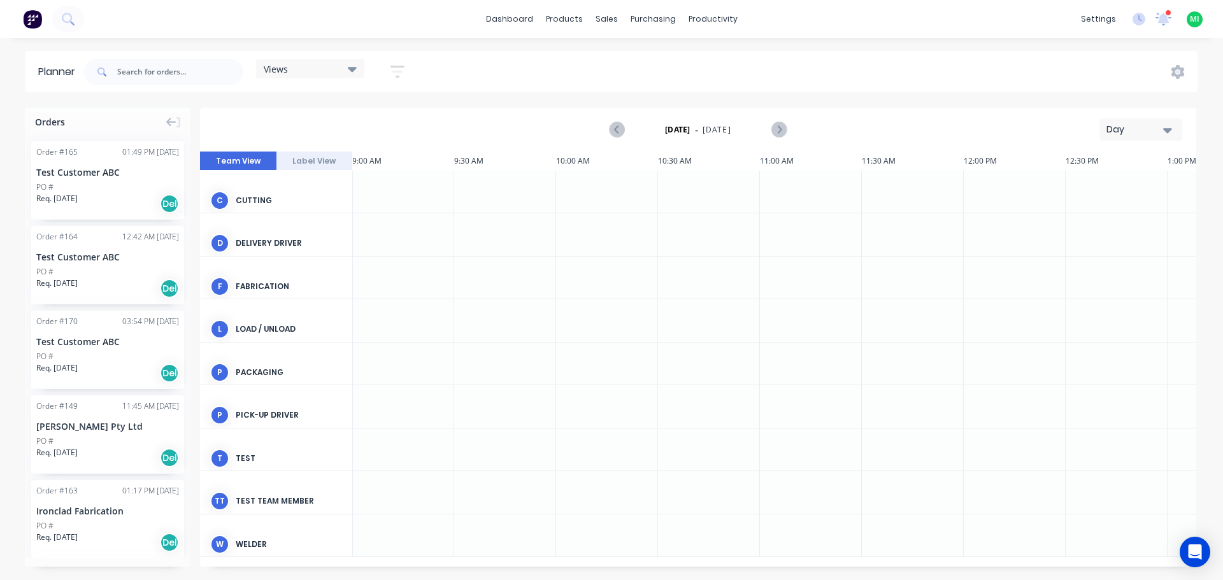
click at [529, 301] on div at bounding box center [505, 320] width 102 height 42
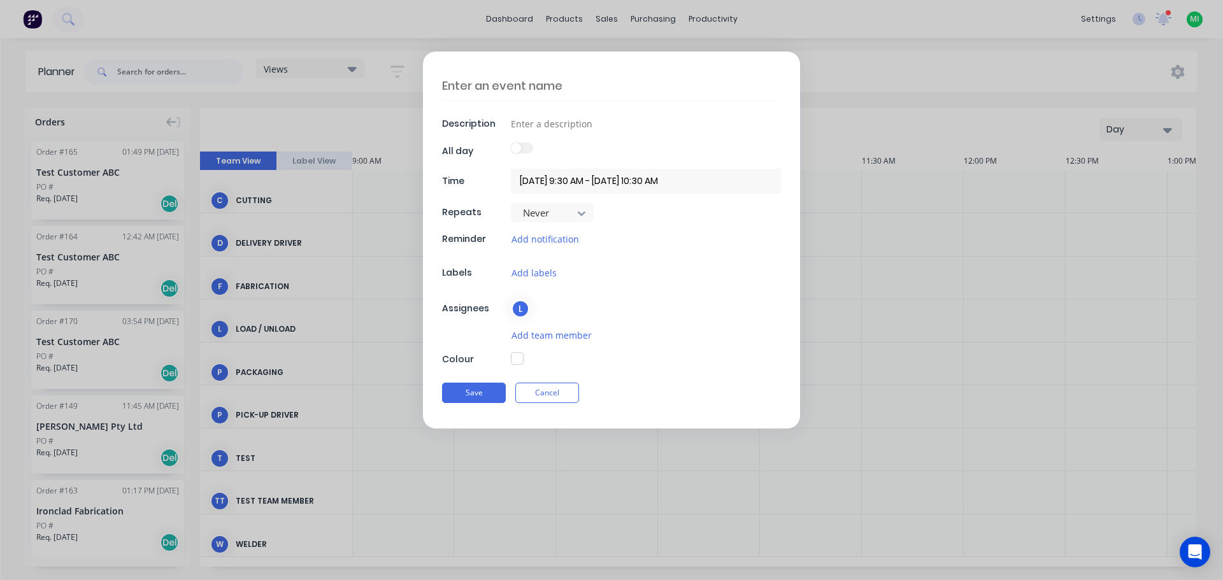
click at [518, 148] on span at bounding box center [516, 148] width 11 height 11
click at [511, 143] on input "checkbox" at bounding box center [511, 143] width 0 height 0
type textarea "x"
type input "[DATE] - [DATE]"
type textarea "x"
